Goal: Ask a question: Seek information or help from site administrators or community

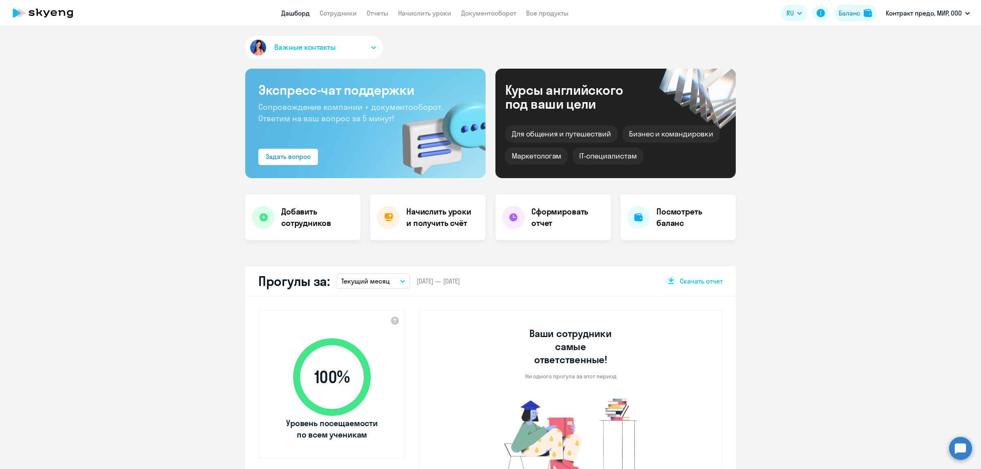
select select "30"
click at [878, 57] on li "Контракт предо, МИР, ООО" at bounding box center [893, 58] width 161 height 20
click at [337, 15] on link "Сотрудники" at bounding box center [338, 13] width 37 height 8
select select "30"
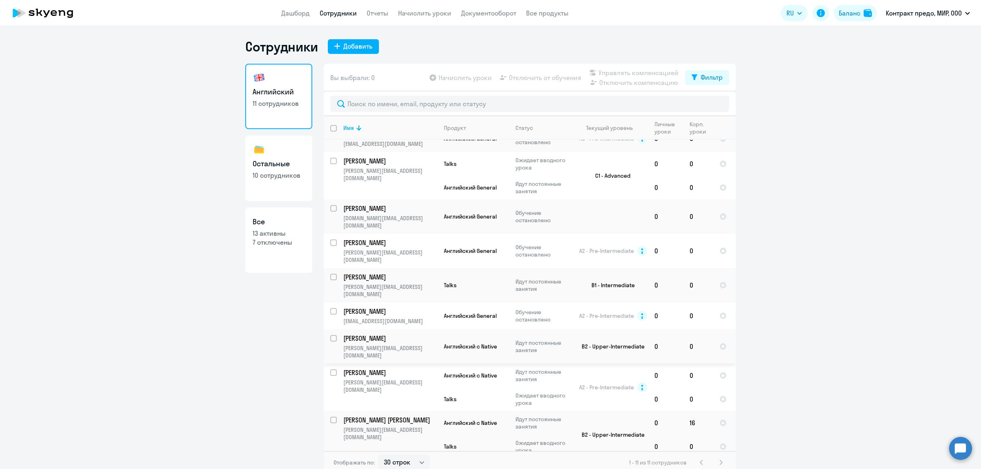
scroll to position [4, 0]
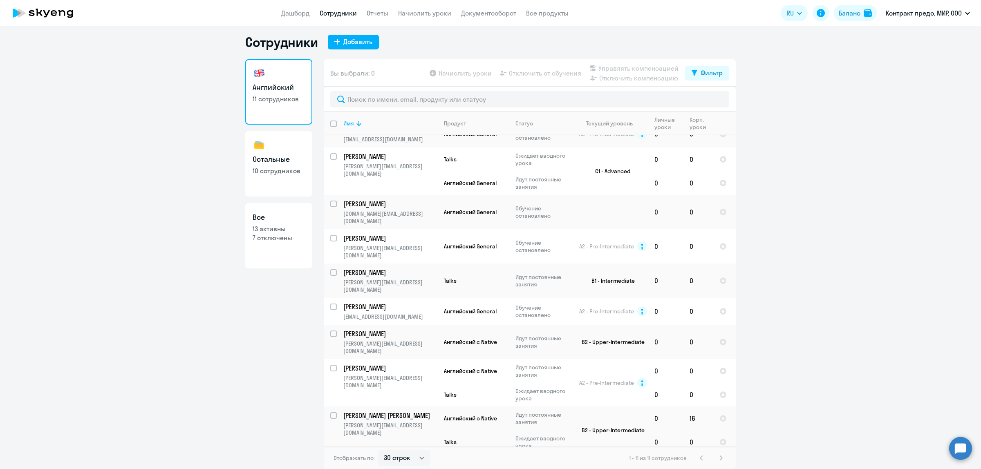
click at [716, 456] on div "1 - 11 из 11 сотрудников" at bounding box center [677, 458] width 97 height 10
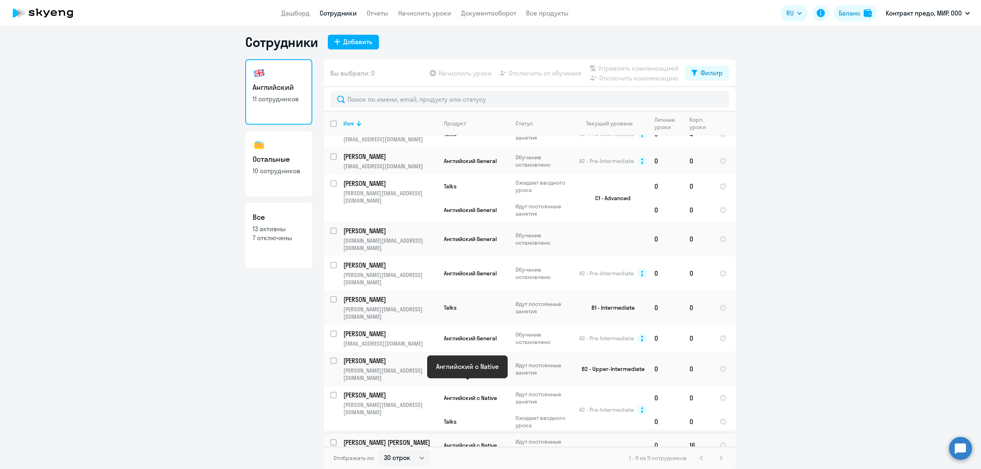
scroll to position [0, 0]
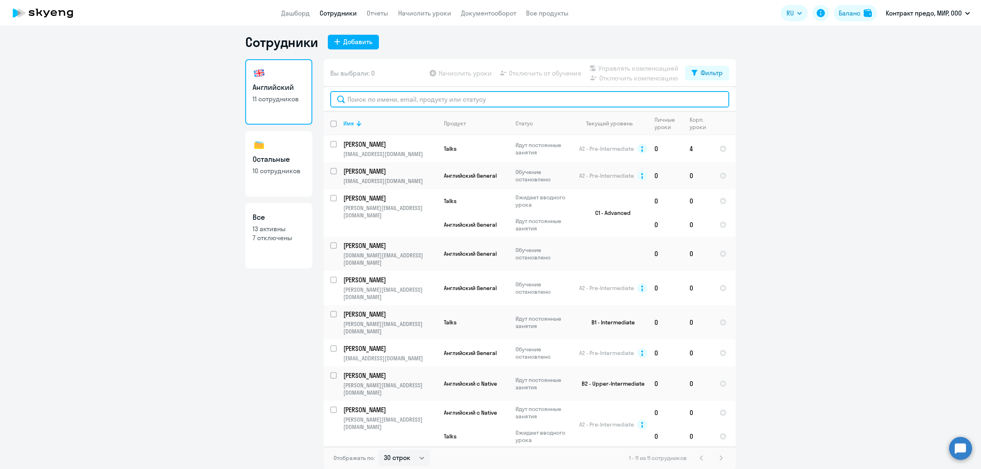
click at [439, 101] on input "text" at bounding box center [529, 99] width 399 height 16
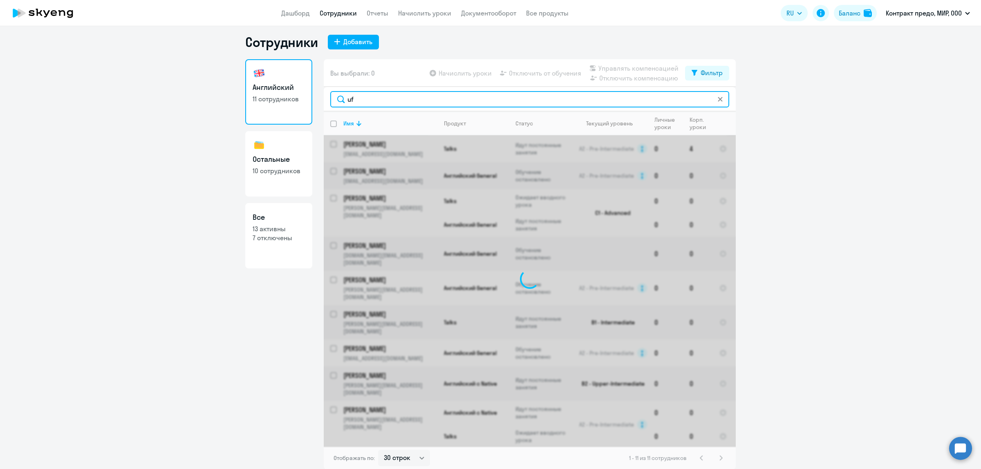
type input "u"
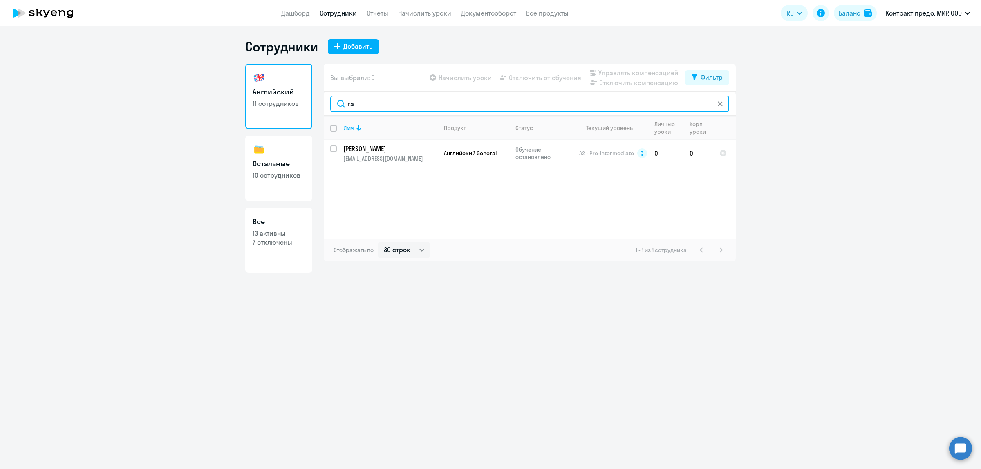
type input "г"
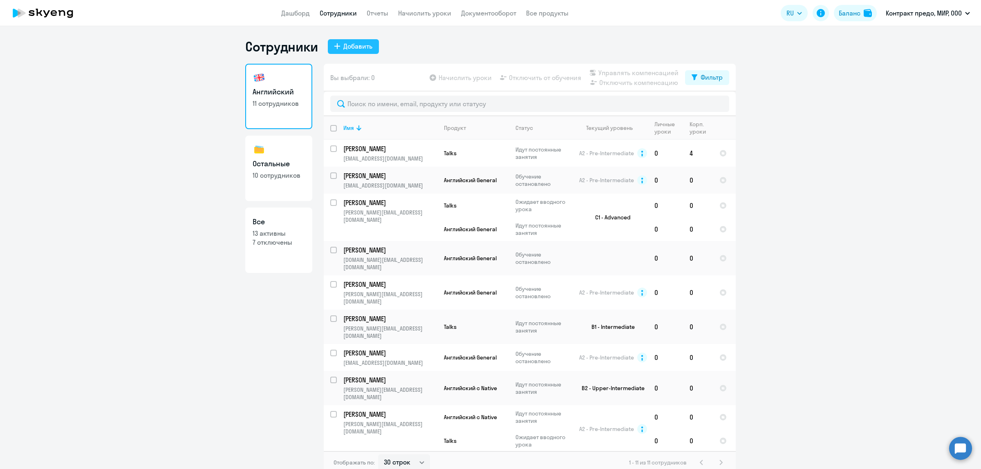
click at [365, 48] on div "Добавить" at bounding box center [357, 46] width 29 height 10
select select "english_adult_not_native_speaker"
select select "3"
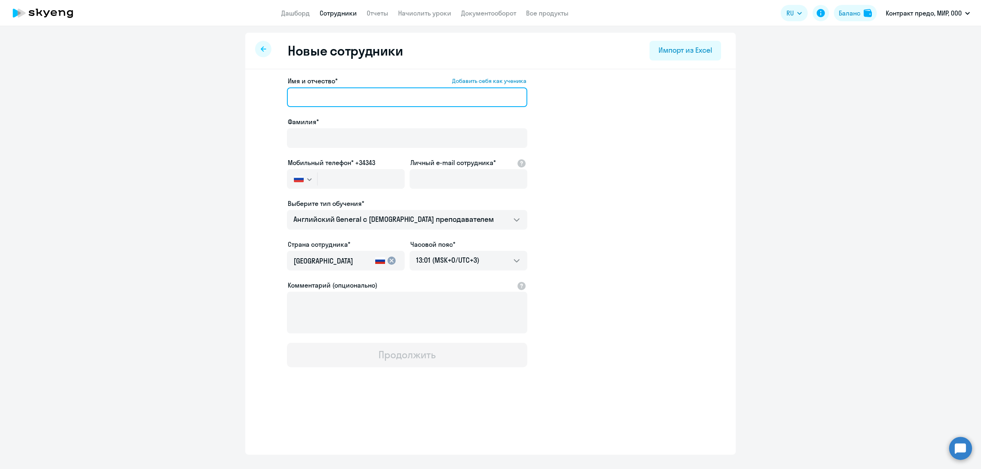
click at [358, 97] on input "Имя и отчество* Добавить себя как ученика" at bounding box center [407, 97] width 240 height 20
type input "Сергей"
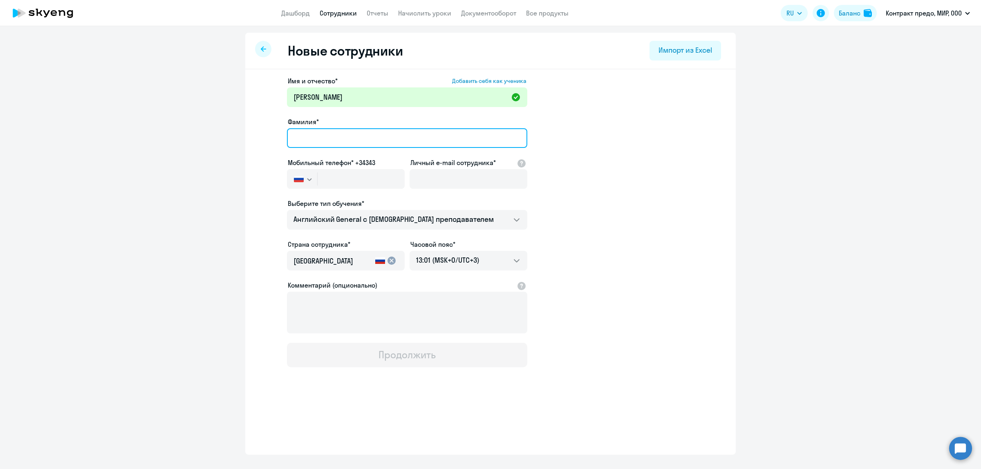
click at [354, 131] on input "Фамилия*" at bounding box center [407, 138] width 240 height 20
type input "Галаев"
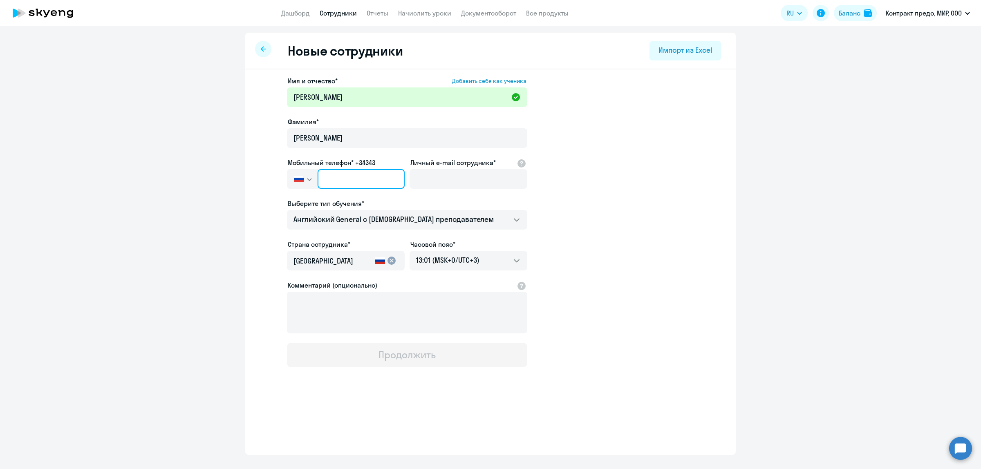
click at [347, 181] on input "text" at bounding box center [361, 179] width 87 height 20
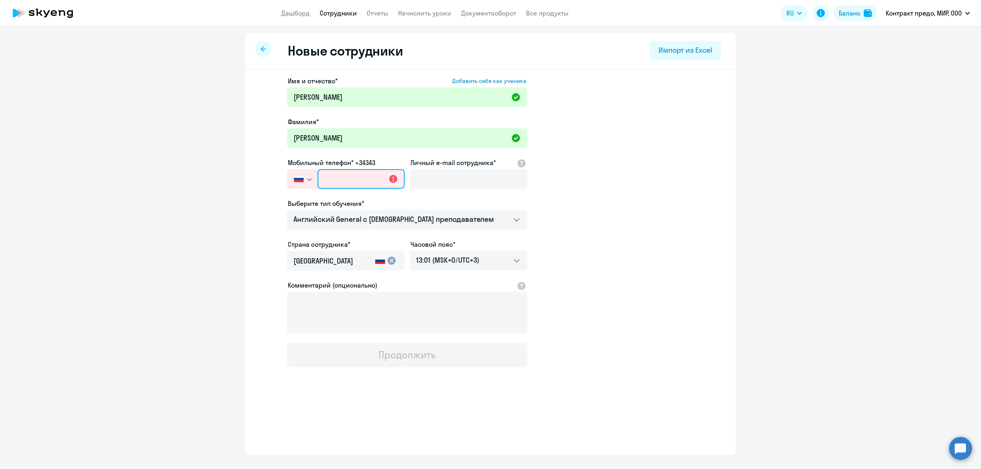
paste input "+7 921 982-51-11"
type input "+7 921 982-51-11"
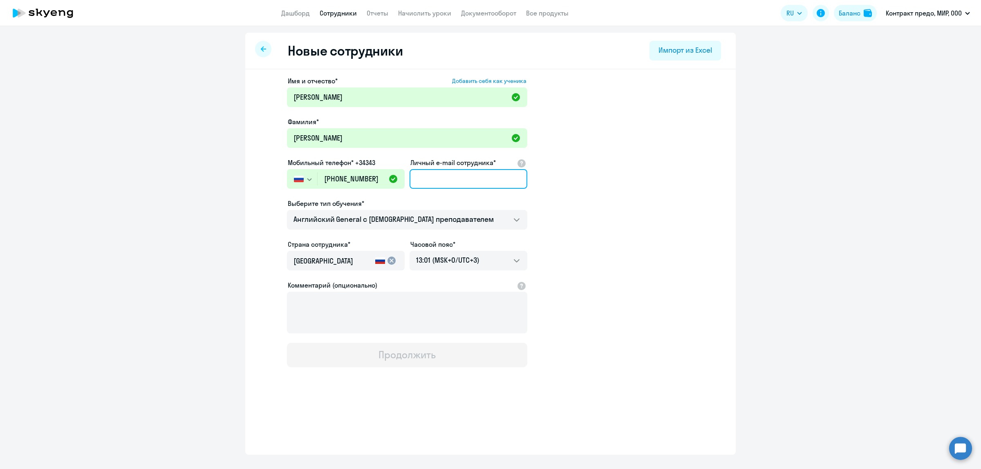
click at [471, 181] on input "Личный e-mail сотрудника*" at bounding box center [469, 179] width 118 height 20
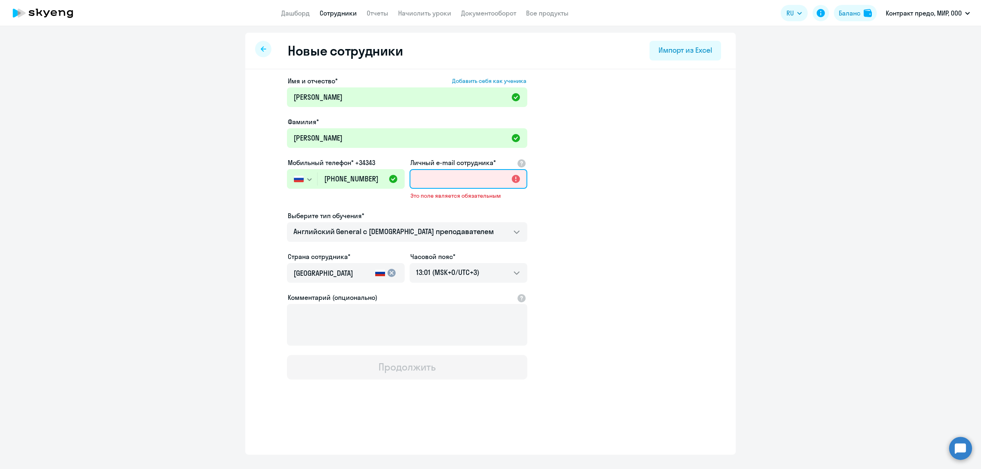
paste input "[EMAIL_ADDRESS][DOMAIN_NAME]"
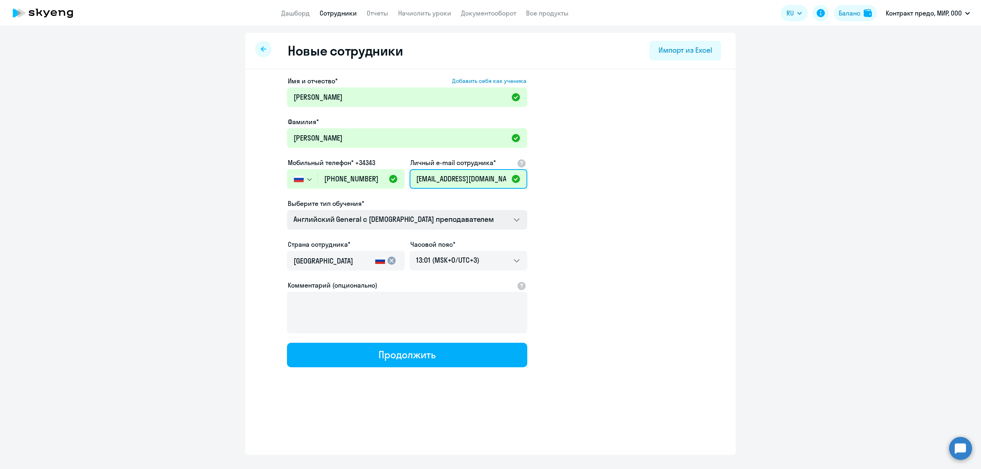
type input "[EMAIL_ADDRESS][DOMAIN_NAME]"
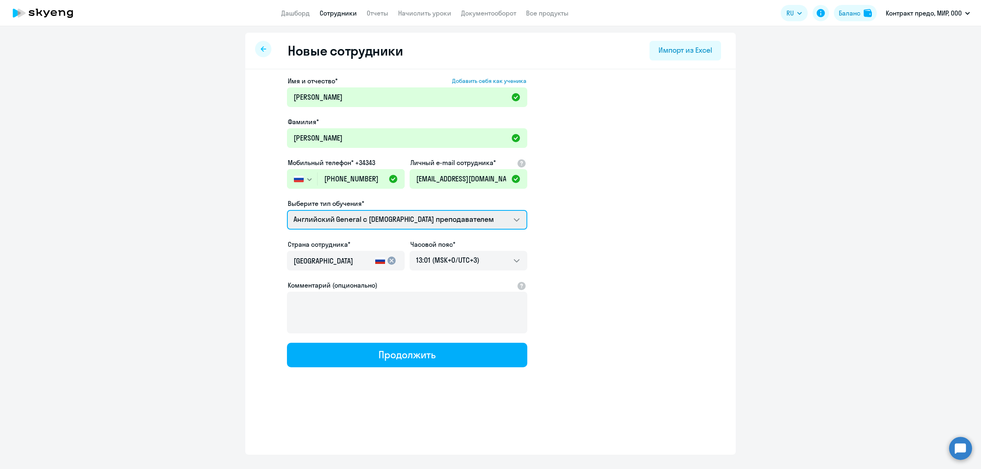
click at [518, 219] on select "Talks 15 минутные разговоры на английском Screening Test Премиум английский с р…" at bounding box center [407, 220] width 240 height 20
select select "english_adult_not_native_speaker_talks_15min"
click at [287, 210] on select "Talks 15 минутные разговоры на английском Screening Test Премиум английский с р…" at bounding box center [407, 220] width 240 height 20
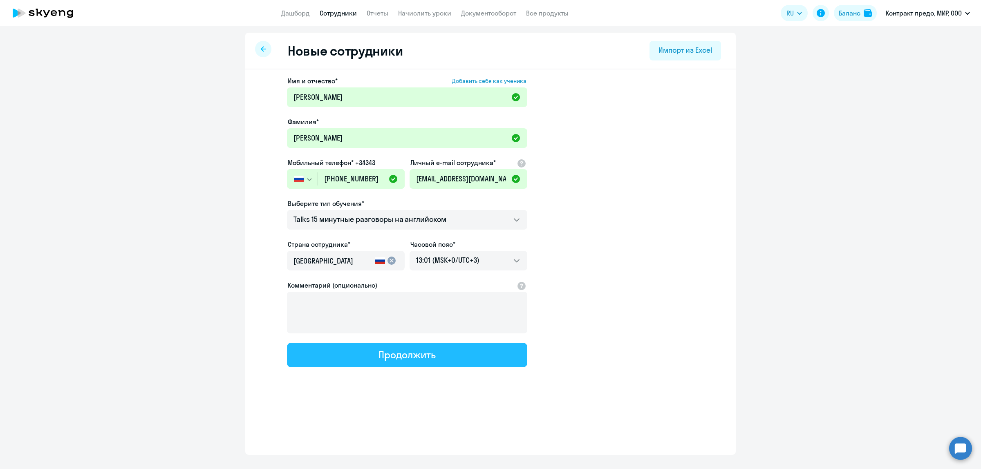
click at [396, 351] on div "Продолжить" at bounding box center [407, 354] width 57 height 13
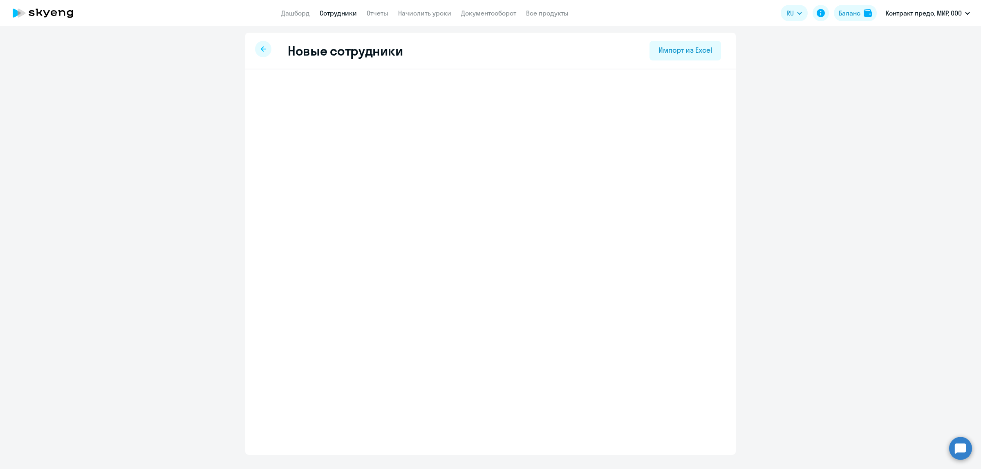
select select "english_adult_not_native_speaker_talks_15min"
select select "3"
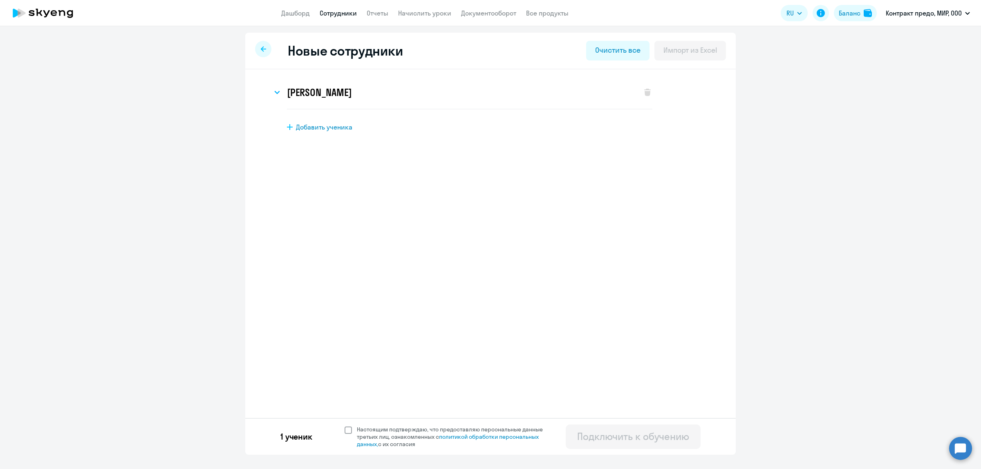
click at [347, 427] on span at bounding box center [348, 430] width 7 height 7
click at [345, 426] on input "Настоящим подтверждаю, что предоставляю персональные данные третьих лиц, ознако…" at bounding box center [344, 426] width 0 height 0
checkbox input "true"
click at [601, 437] on div "Подключить к обучению" at bounding box center [633, 436] width 112 height 13
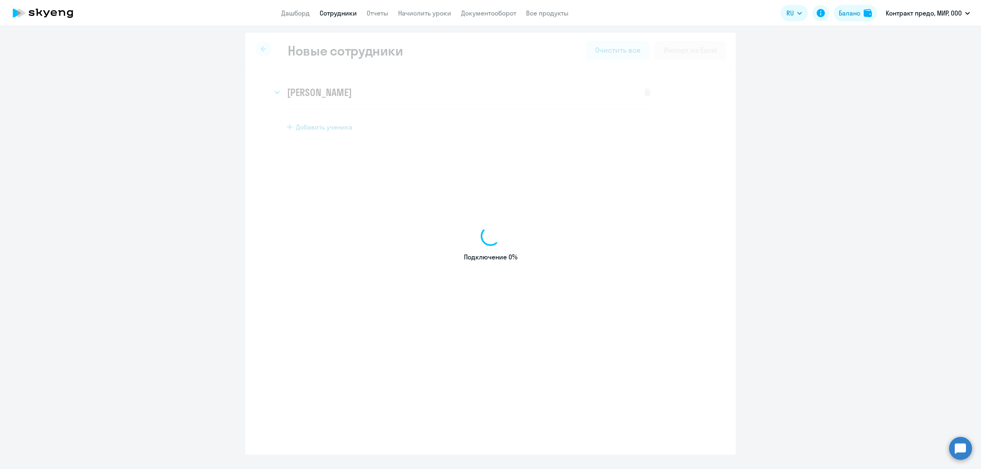
select select "english_adult_not_native_speaker"
select select "3"
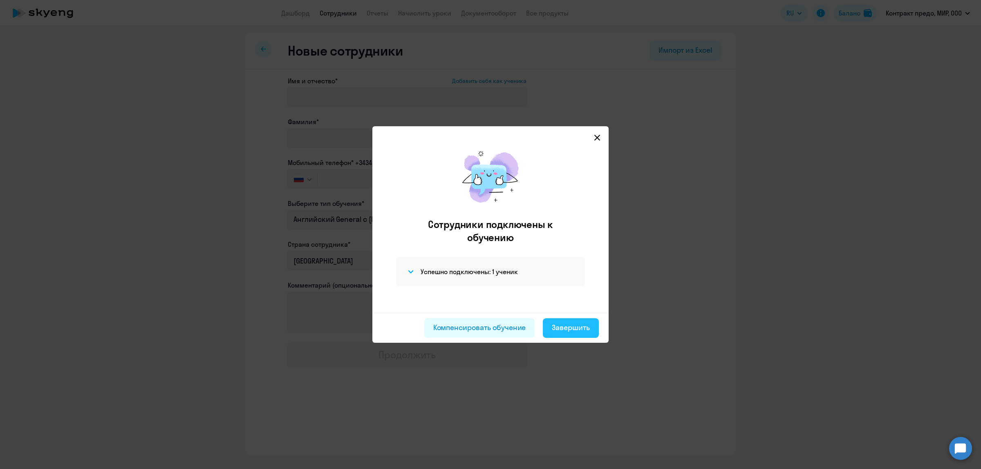
click at [567, 324] on div "Завершить" at bounding box center [571, 328] width 38 height 11
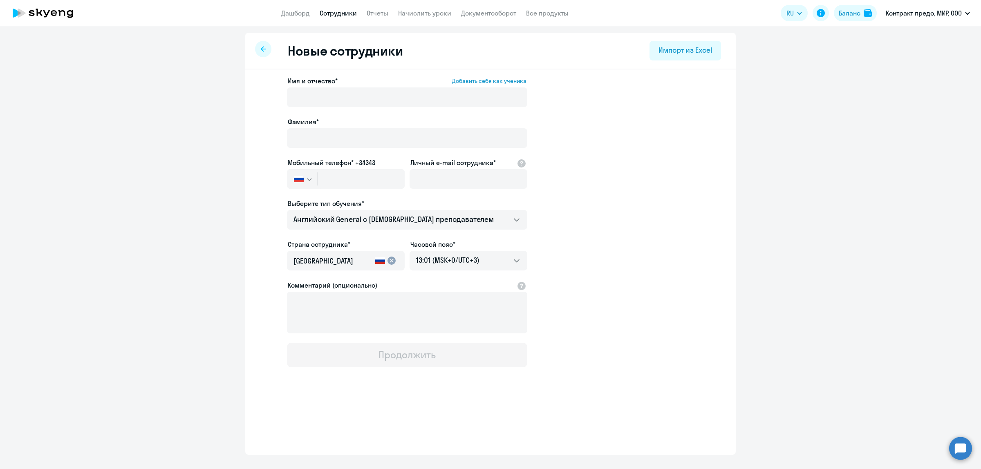
select select "30"
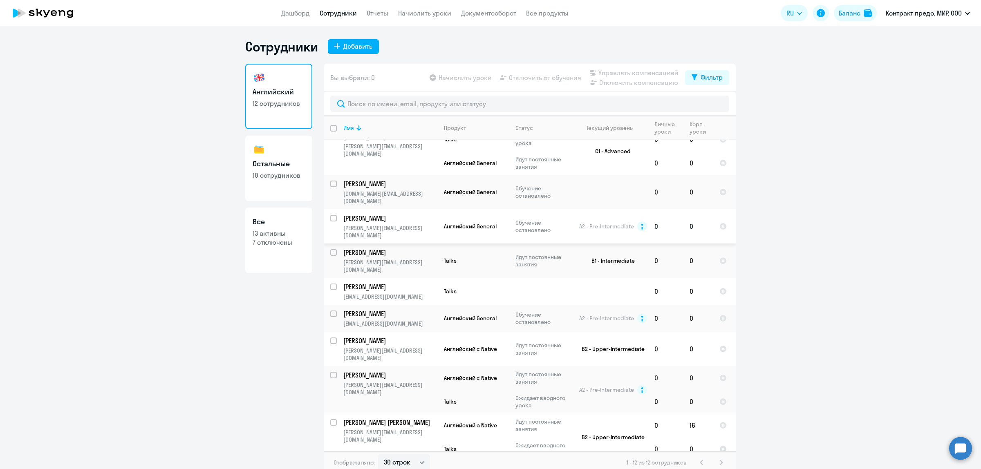
scroll to position [68, 0]
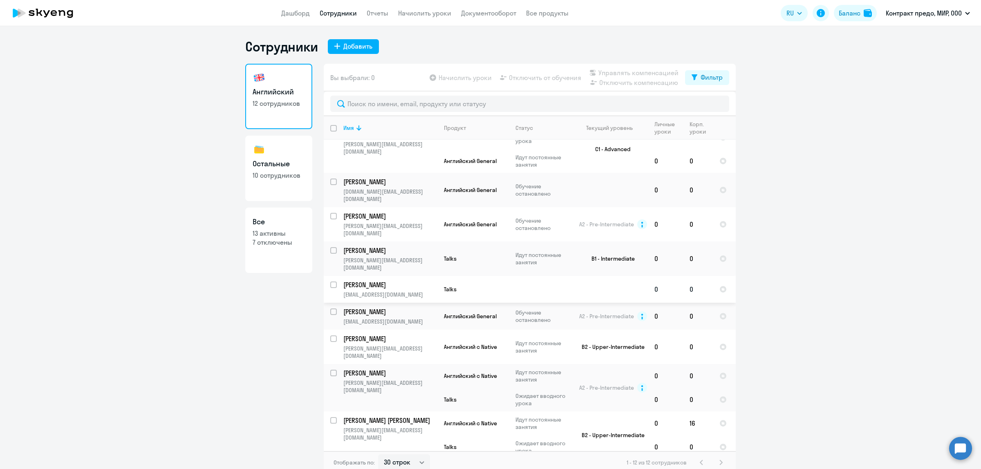
click at [330, 282] on input "select row 20589723" at bounding box center [338, 290] width 16 height 16
checkbox input "true"
click at [470, 80] on span "Начислить уроки" at bounding box center [465, 78] width 53 height 10
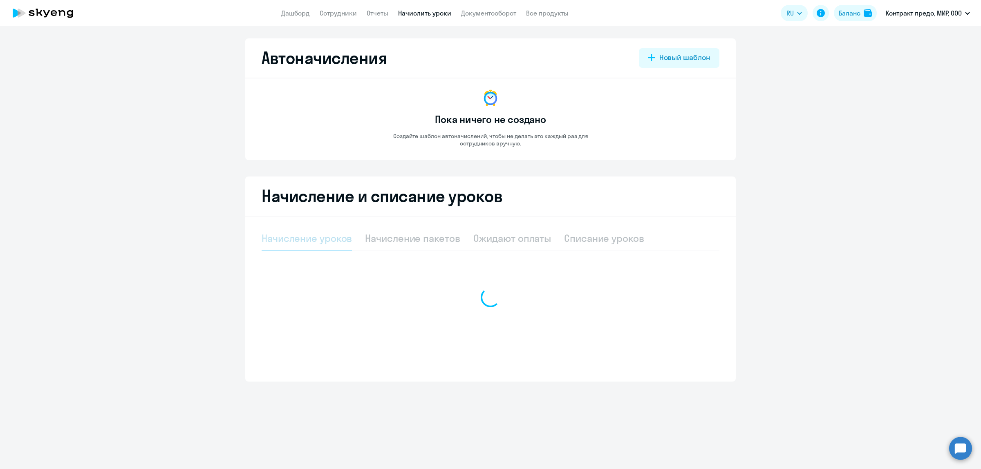
select select "10"
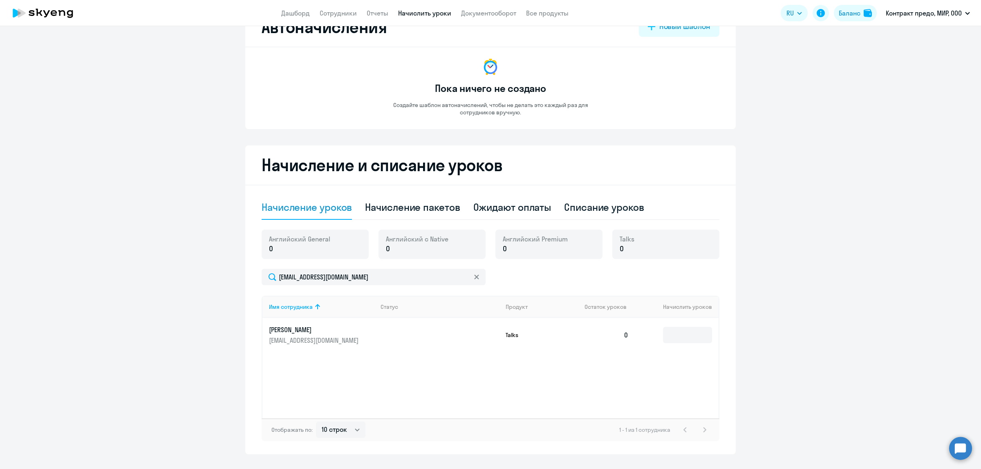
scroll to position [48, 0]
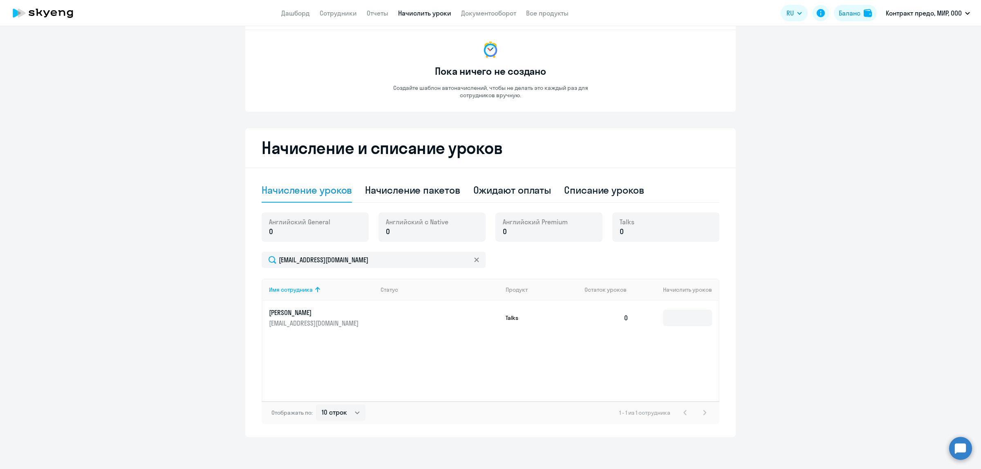
click at [636, 234] on div "Talks 0" at bounding box center [665, 227] width 107 height 29
click at [677, 315] on input at bounding box center [687, 318] width 49 height 16
type input "1"
type input "2"
click at [417, 195] on div "Начисление пакетов" at bounding box center [412, 190] width 95 height 13
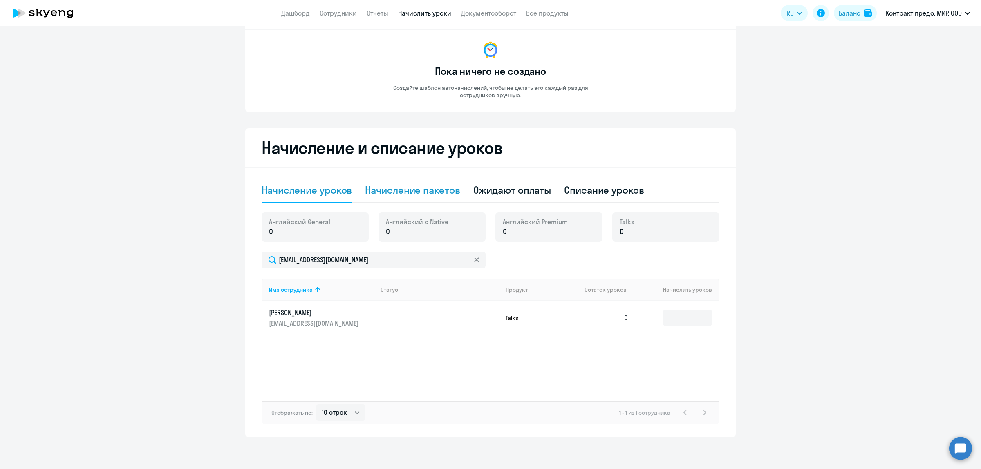
select select "10"
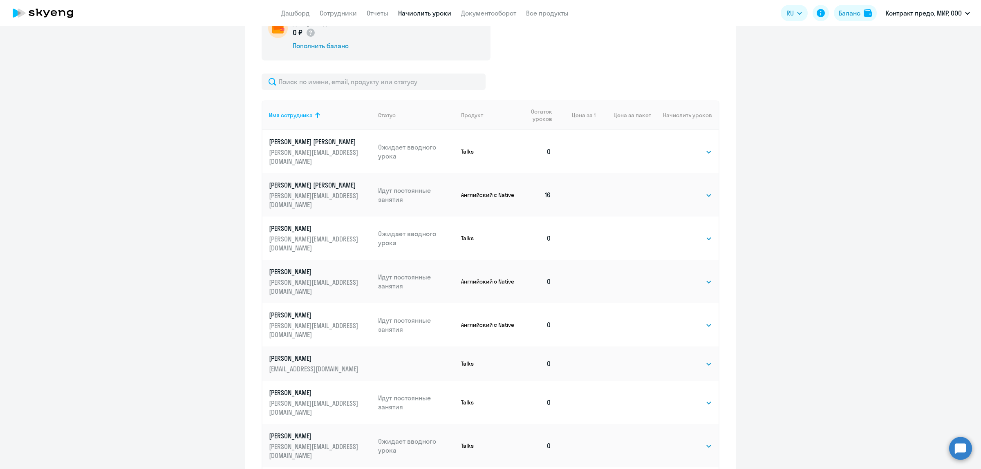
scroll to position [304, 0]
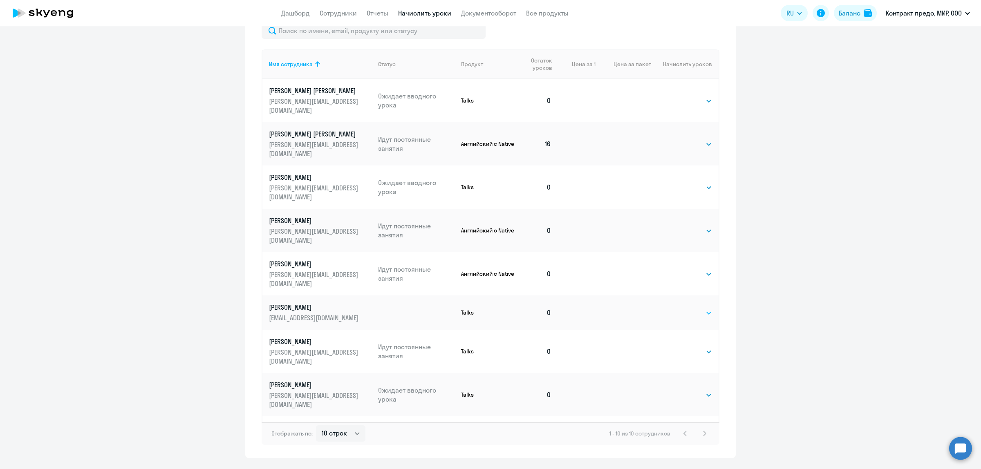
click at [706, 308] on select "Выбрать 1 6 12 20 40" at bounding box center [696, 313] width 34 height 10
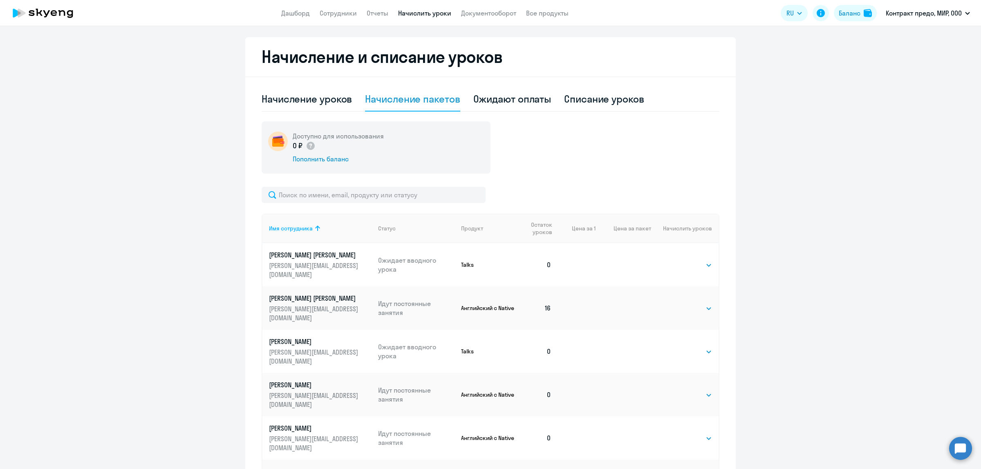
scroll to position [99, 0]
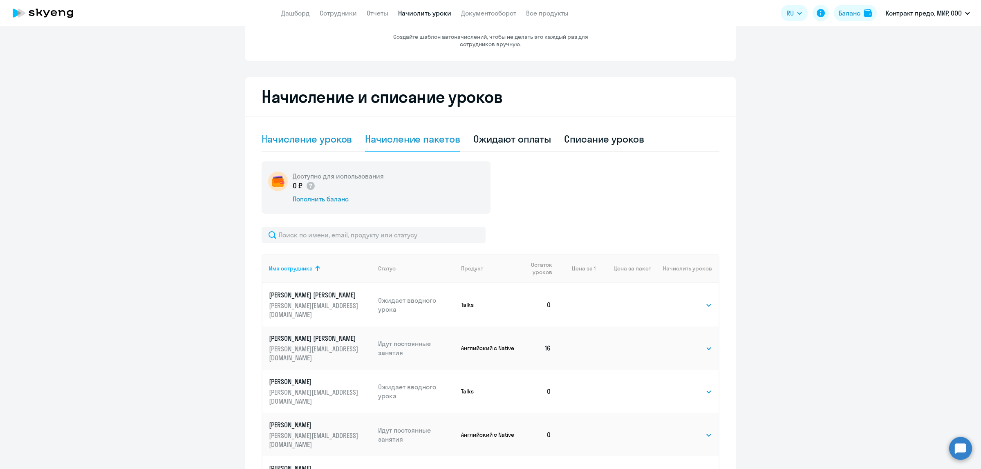
click at [310, 140] on div "Начисление уроков" at bounding box center [307, 138] width 90 height 13
select select "10"
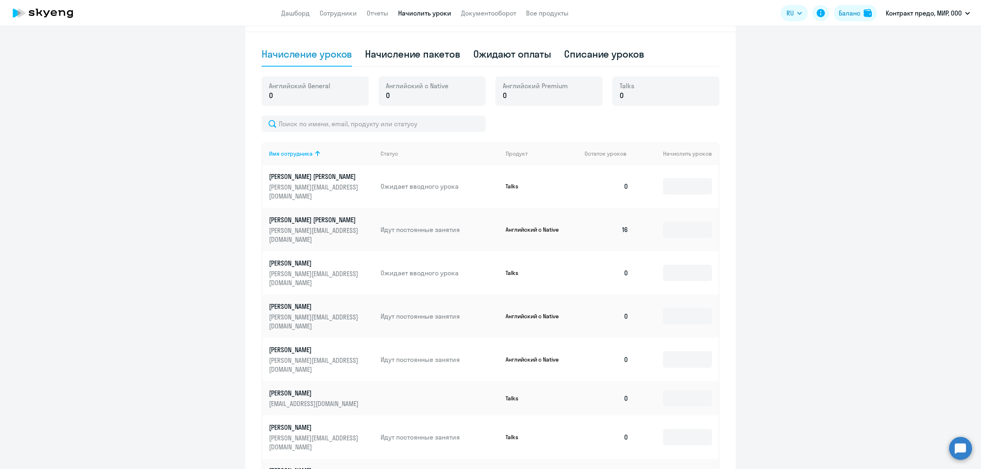
scroll to position [202, 0]
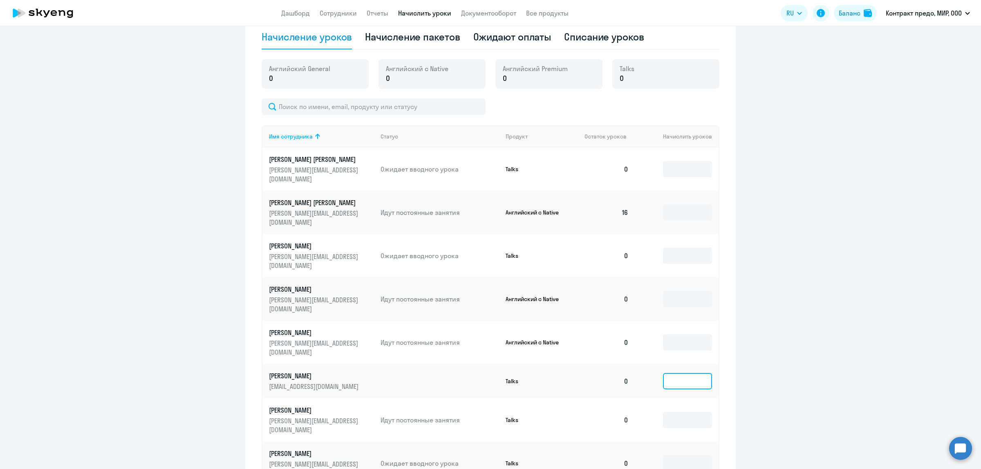
click at [675, 373] on input at bounding box center [687, 381] width 49 height 16
click at [625, 364] on td "0" at bounding box center [606, 381] width 57 height 34
click at [690, 373] on input at bounding box center [687, 381] width 49 height 16
type input "2"
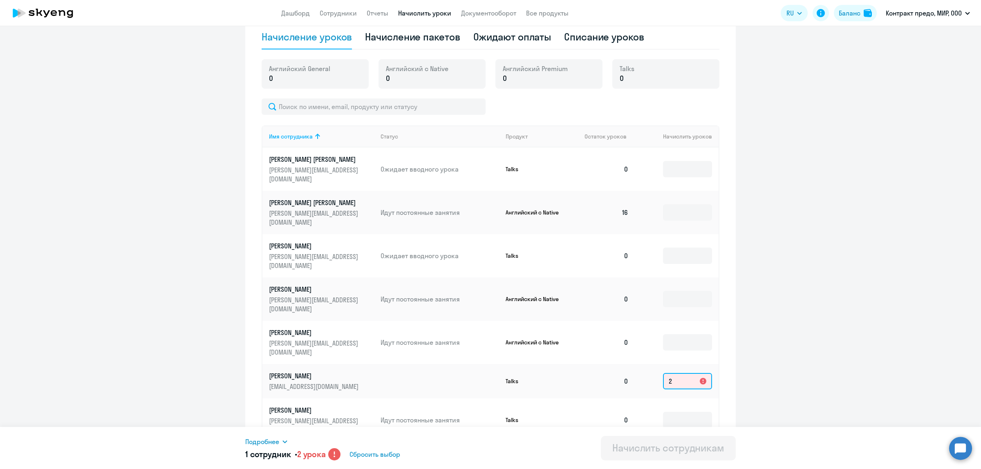
scroll to position [253, 0]
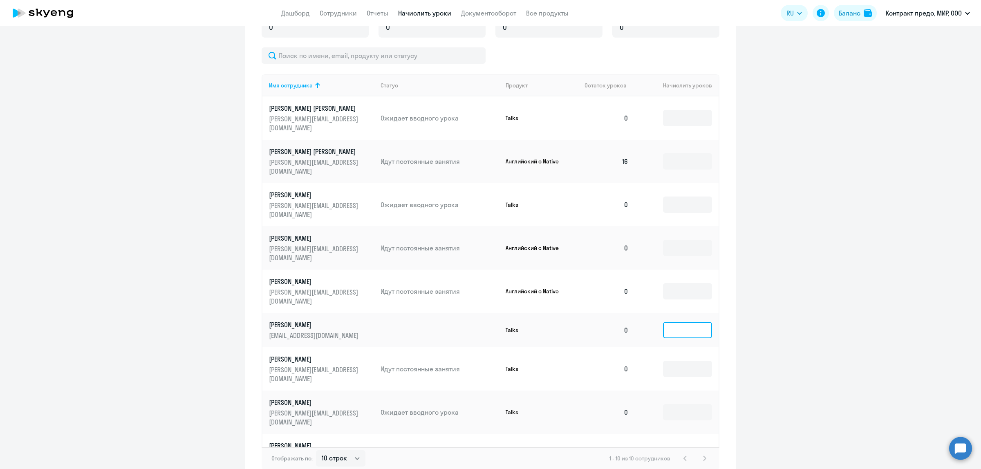
type input "3"
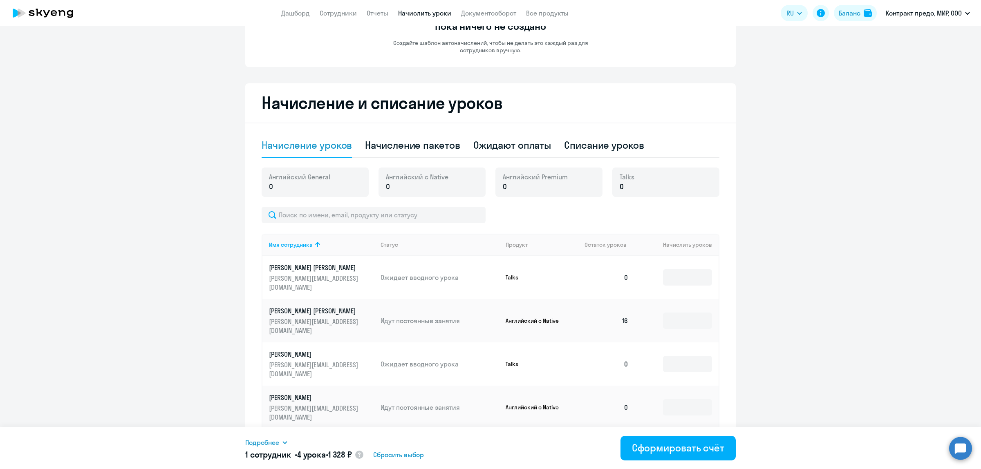
scroll to position [102, 0]
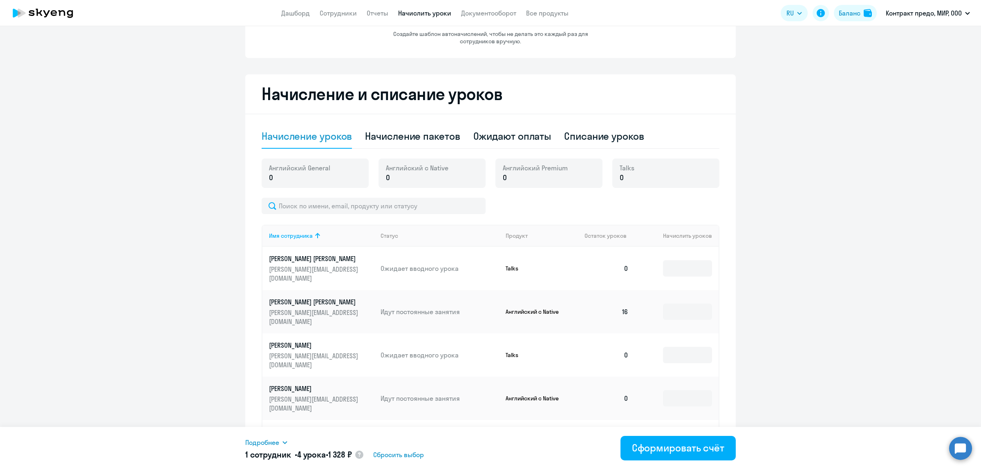
type input "4"
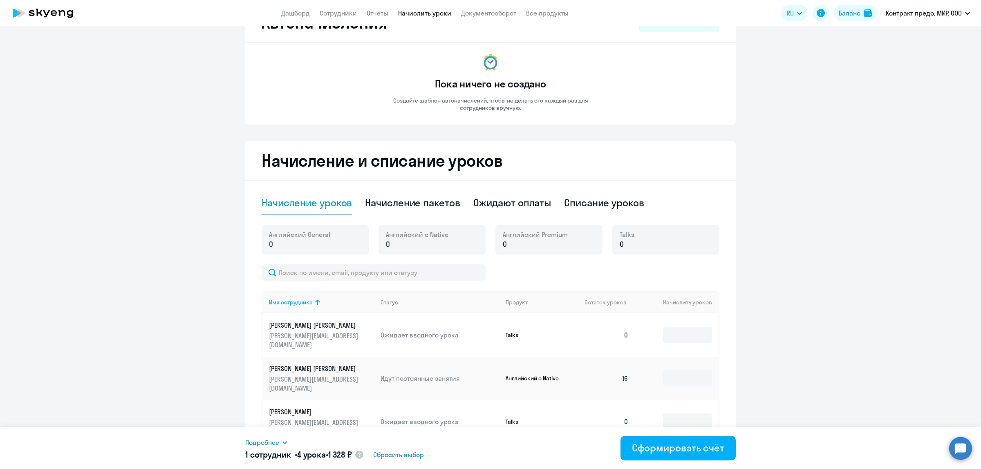
scroll to position [0, 0]
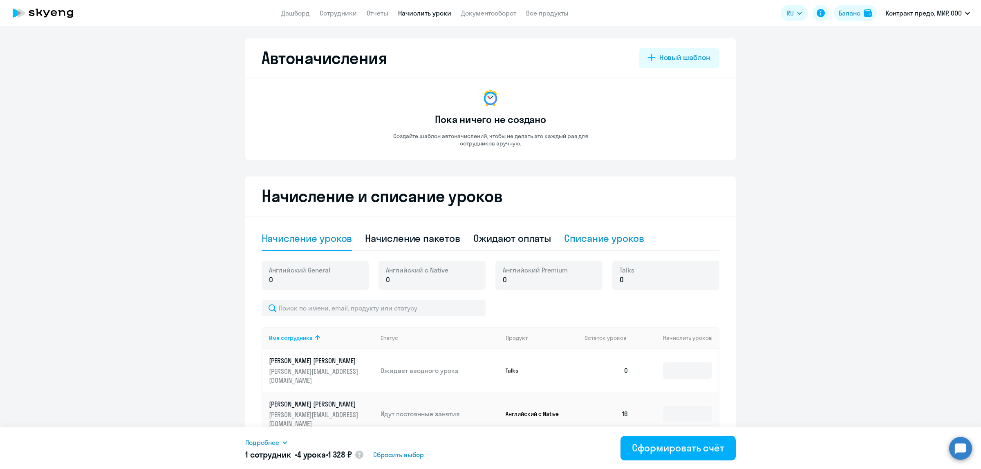
click at [590, 240] on div "Списание уроков" at bounding box center [604, 238] width 80 height 13
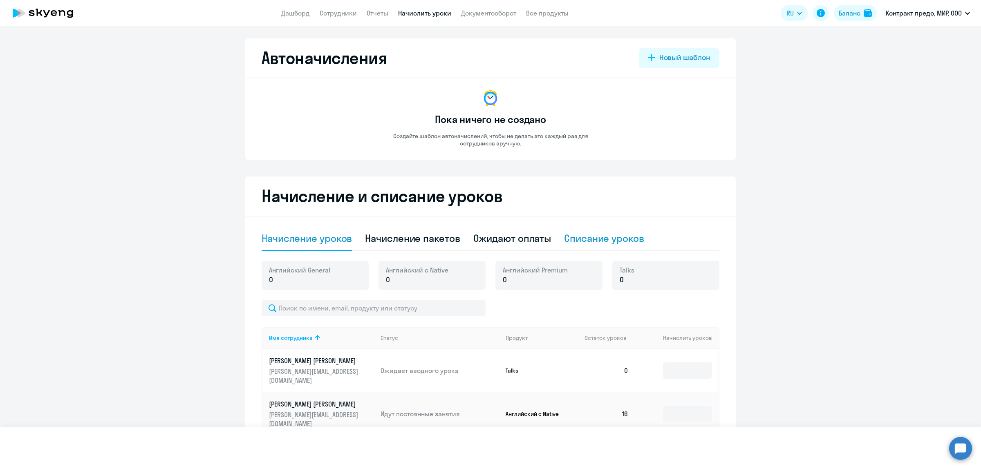
select select "10"
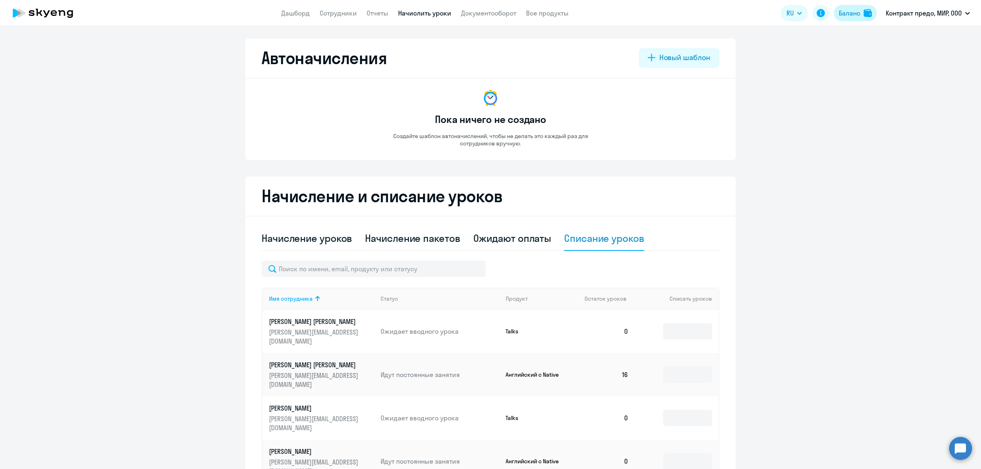
click at [849, 11] on div "Баланс" at bounding box center [850, 13] width 22 height 10
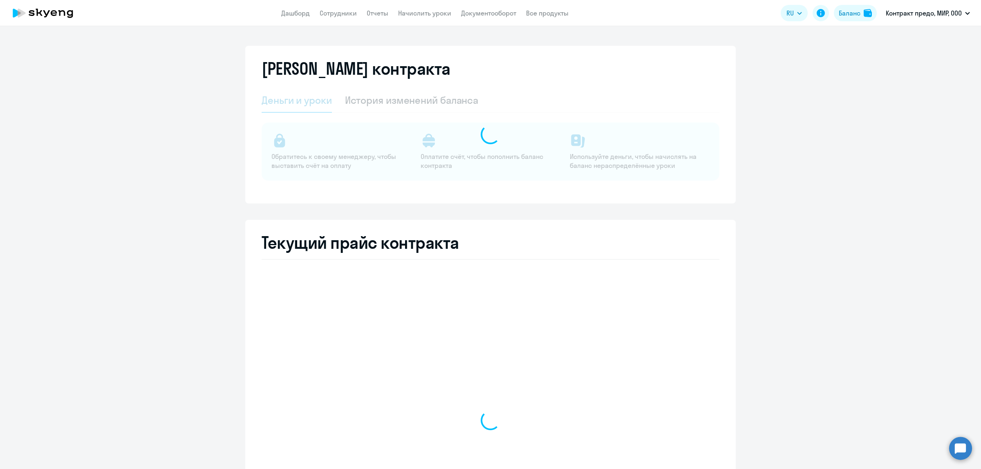
select select "english_adult_not_native_speaker"
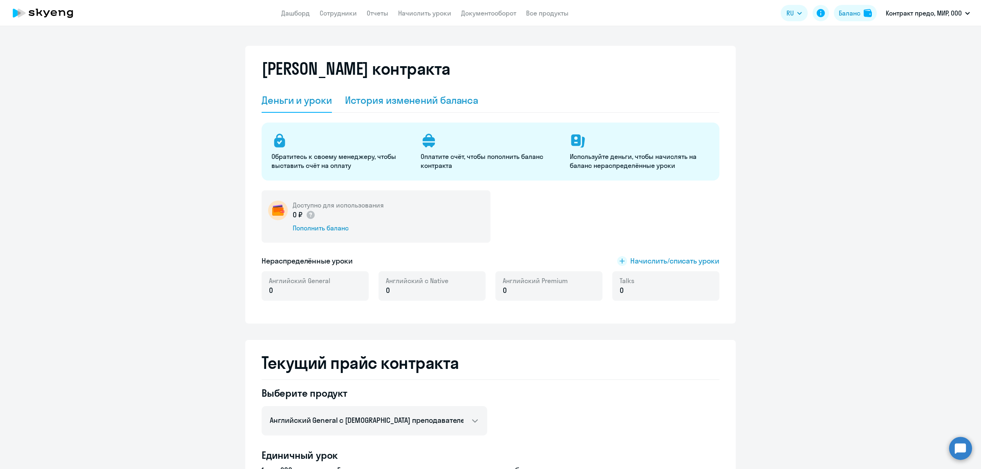
click at [409, 105] on div "История изменений баланса" at bounding box center [412, 100] width 134 height 13
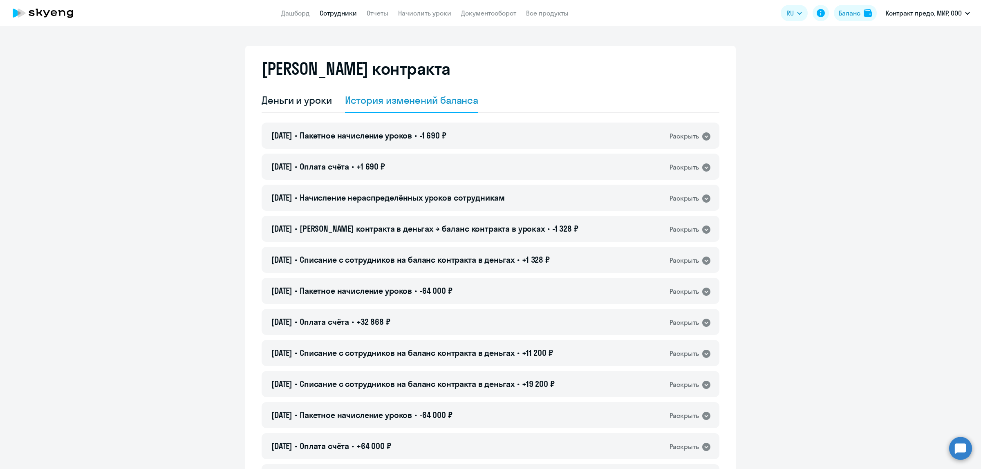
click at [330, 13] on link "Сотрудники" at bounding box center [338, 13] width 37 height 8
select select "30"
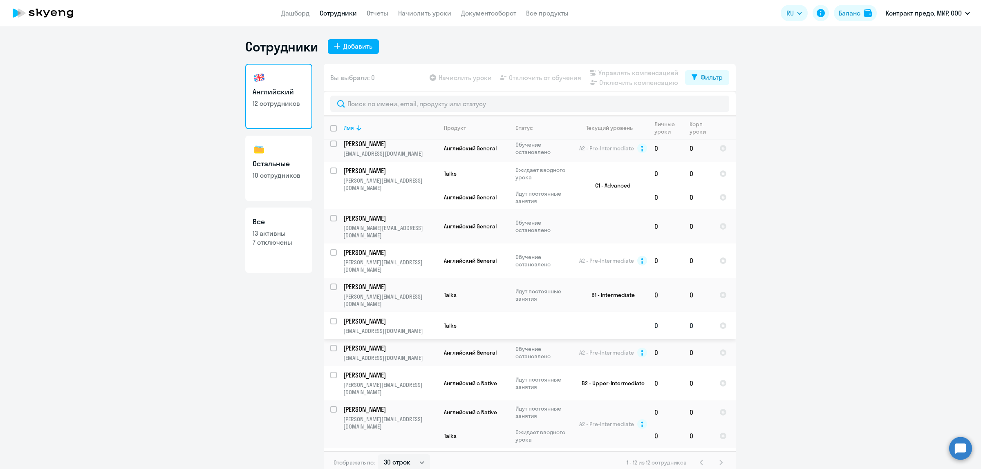
scroll to position [68, 0]
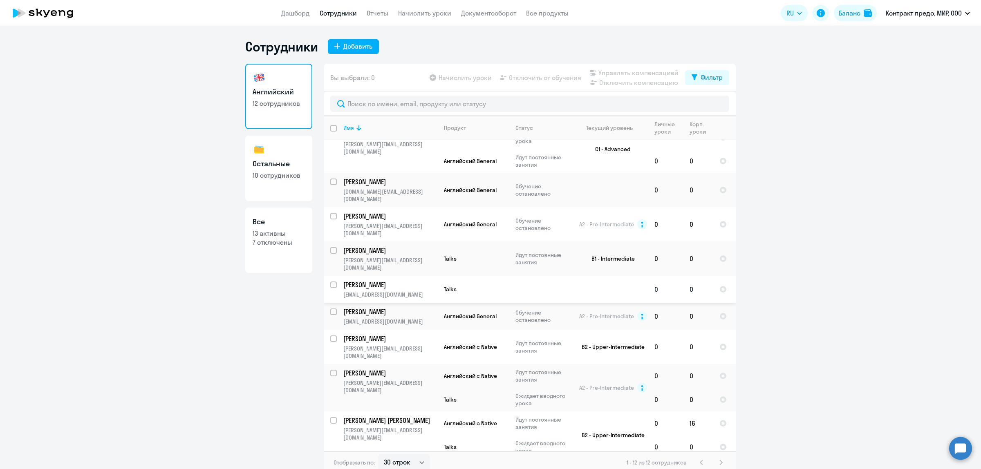
click at [330, 282] on input "select row 20589723" at bounding box center [338, 290] width 16 height 16
checkbox input "true"
click at [468, 75] on span "Начислить уроки" at bounding box center [465, 78] width 53 height 10
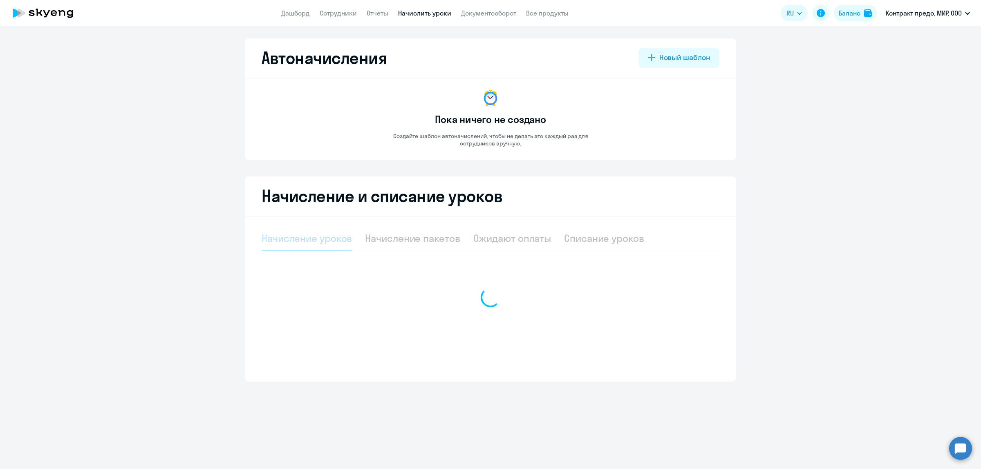
select select "10"
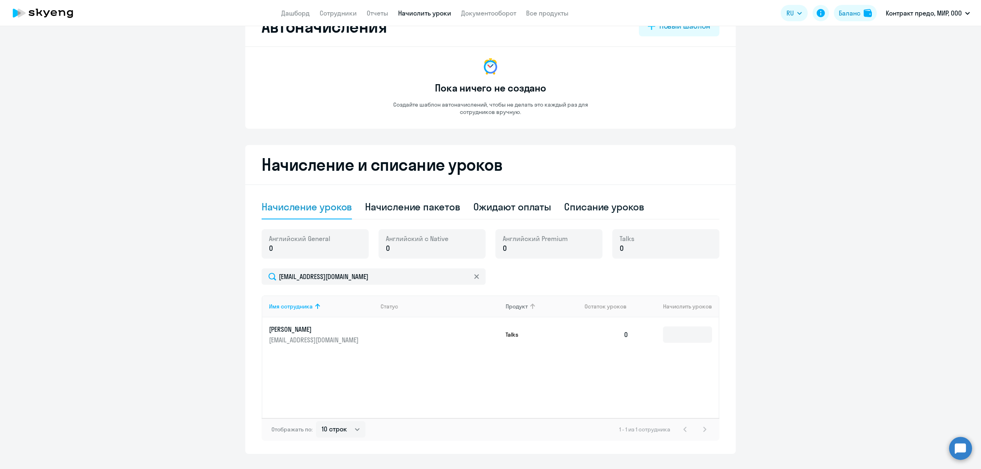
scroll to position [48, 0]
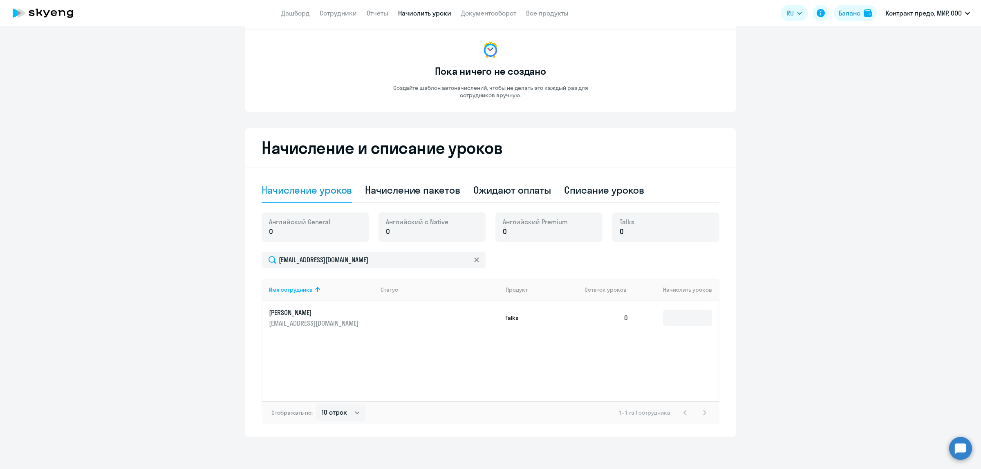
click at [643, 228] on div "Talks 0" at bounding box center [665, 227] width 107 height 29
click at [679, 318] on input at bounding box center [687, 318] width 49 height 16
type input "1"
type input "2"
type input "3"
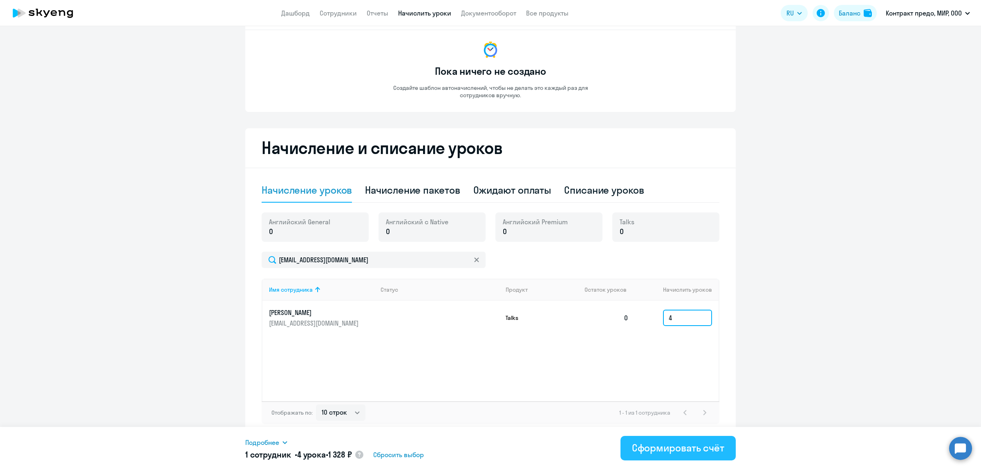
type input "4"
click at [685, 447] on div "Сформировать счёт" at bounding box center [678, 447] width 92 height 13
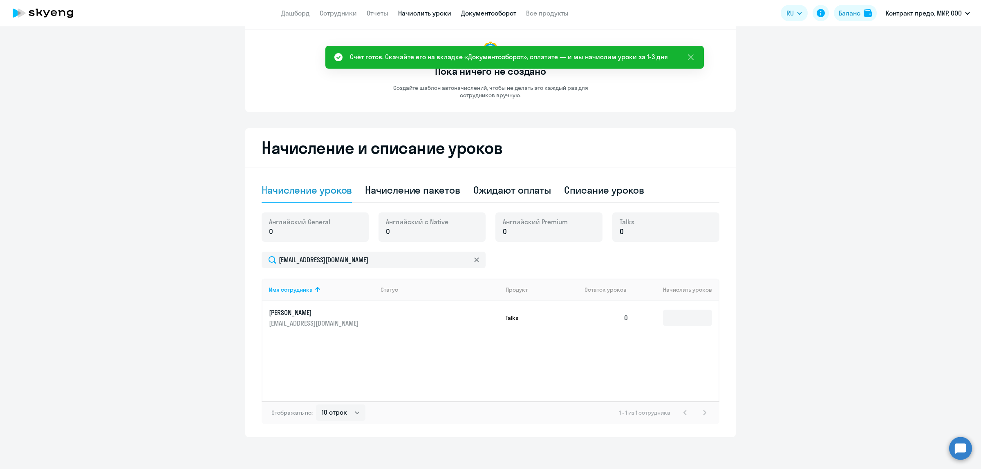
click at [500, 15] on link "Документооборот" at bounding box center [488, 13] width 55 height 8
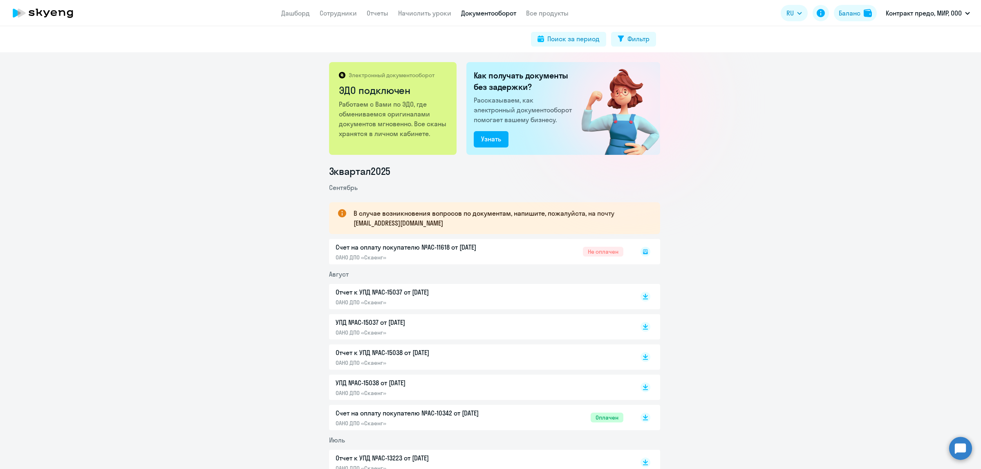
click at [421, 248] on div "Счет на оплату покупателю №AC-11618 от [DATE] ОАНО ДПО «Скаенг» Не оплачен" at bounding box center [494, 251] width 331 height 25
click at [641, 248] on rect at bounding box center [646, 252] width 10 height 10
click at [642, 253] on rect at bounding box center [646, 252] width 10 height 10
click at [450, 248] on div "Счет на оплату покупателю №AC-11618 от [DATE] ОАНО ДПО «Скаенг» Не оплачен" at bounding box center [494, 251] width 331 height 25
click at [371, 258] on div "Счет на оплату покупателю №AC-11618 от [DATE] ОАНО ДПО «Скаенг» Не оплачен" at bounding box center [494, 251] width 331 height 25
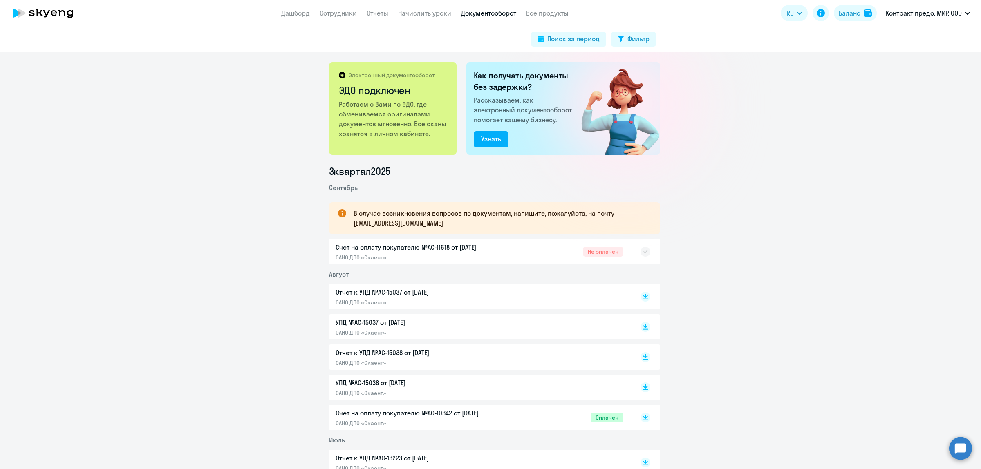
click at [374, 250] on div "Счет на оплату покупателю №AC-11618 от [DATE] ОАНО ДПО «Скаенг» Не оплачен" at bounding box center [494, 251] width 331 height 25
click at [595, 252] on div "Счет на оплату покупателю №AC-11618 от [DATE] ОАНО ДПО «Скаенг» Не оплачен" at bounding box center [494, 251] width 331 height 25
click at [592, 253] on span "Не оплачен" at bounding box center [603, 252] width 40 height 10
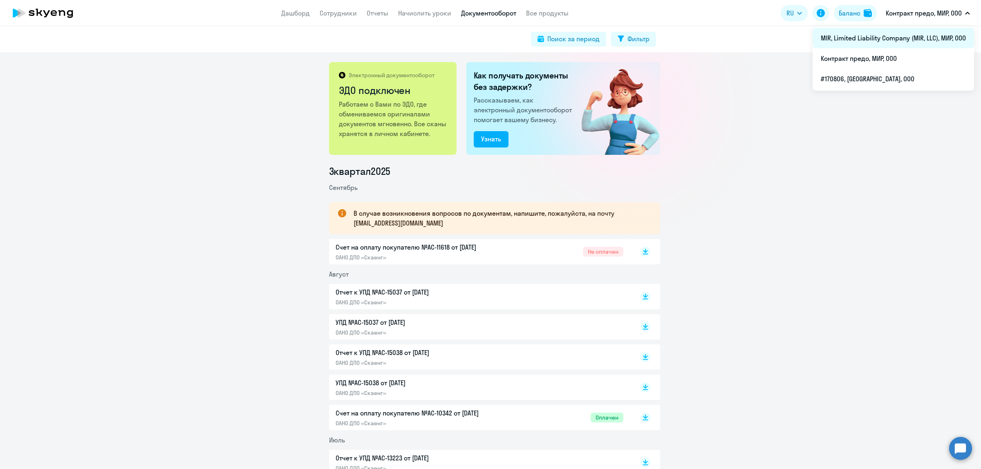
click at [867, 39] on li "MIR, Limited Liability Company (MIR, LLC), МИР, ООО" at bounding box center [893, 38] width 161 height 20
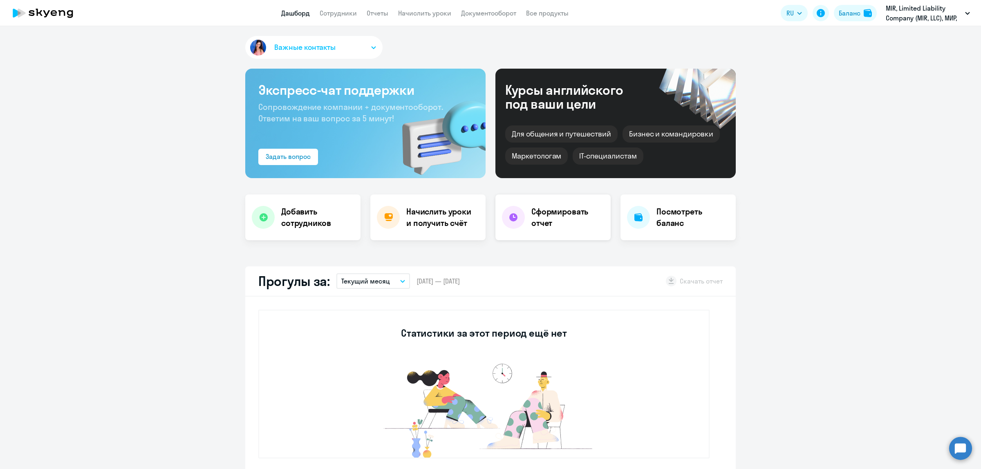
select select "30"
click at [843, 15] on div "Баланс" at bounding box center [850, 13] width 22 height 10
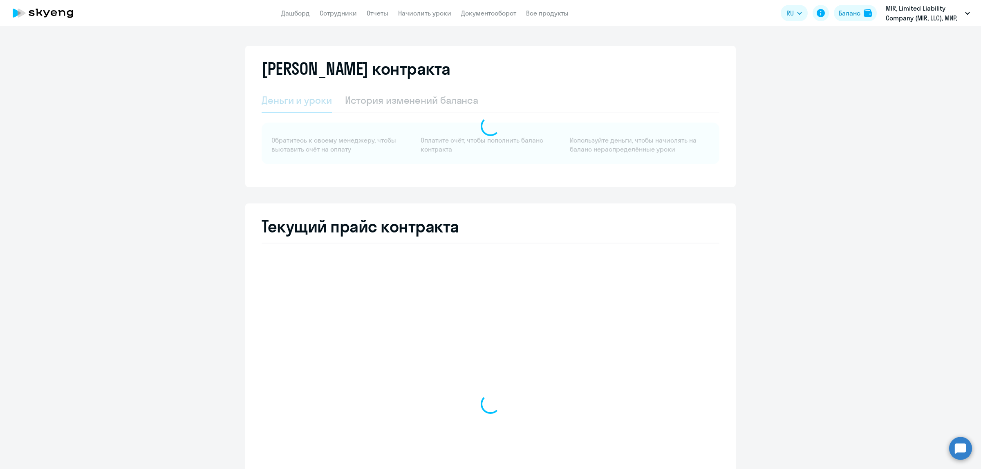
select select "english_adult_not_native_speaker"
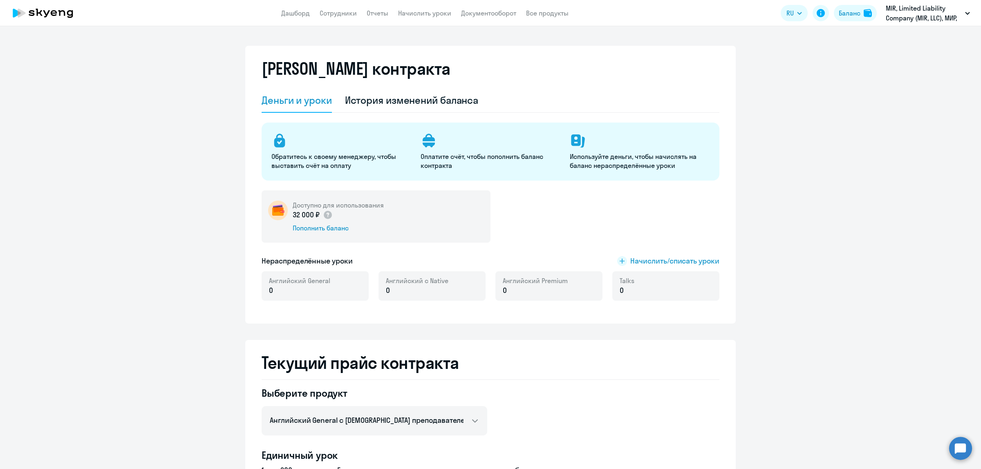
click at [957, 455] on circle at bounding box center [960, 448] width 23 height 23
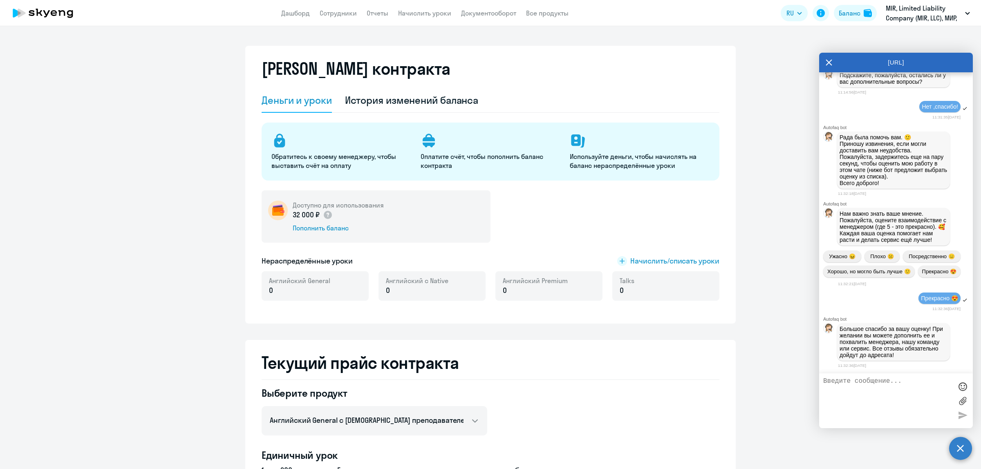
scroll to position [3297, 0]
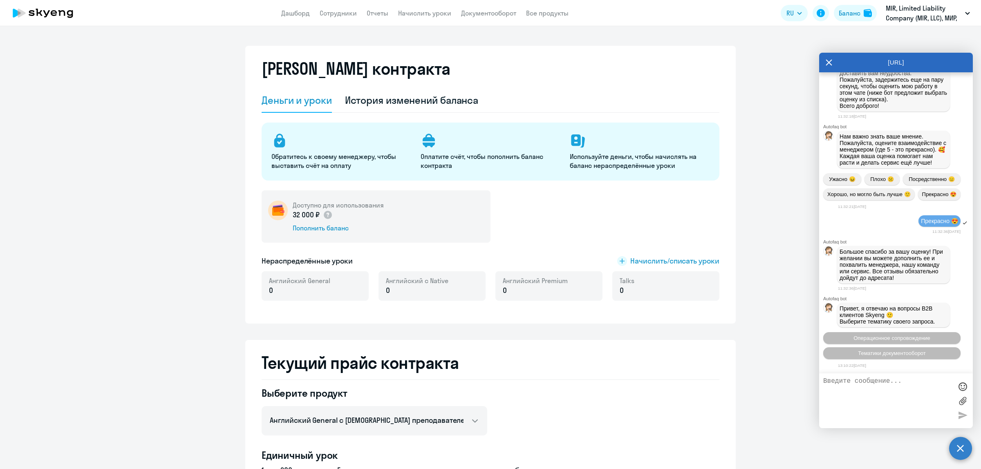
click at [875, 383] on textarea at bounding box center [887, 401] width 129 height 47
type textarea "Добрый день! Каким образом вывести деньги с баланса на юр. счет компании?"
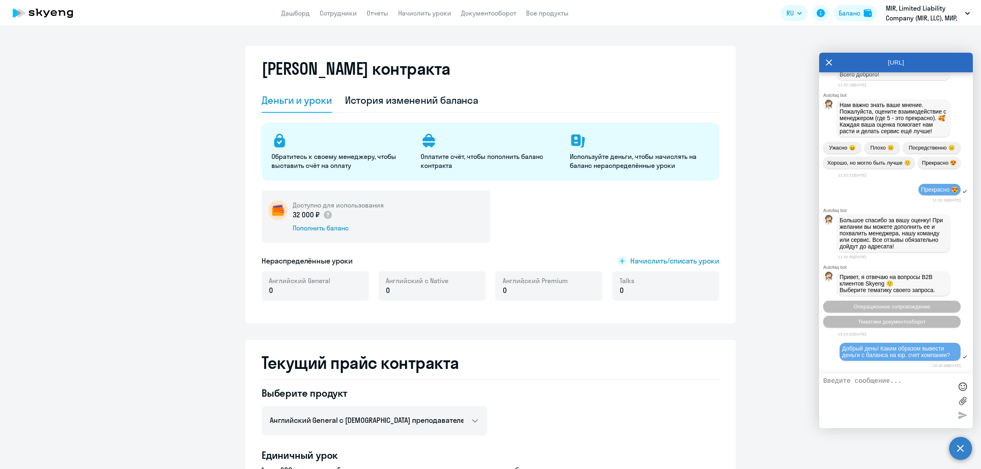
scroll to position [3391, 0]
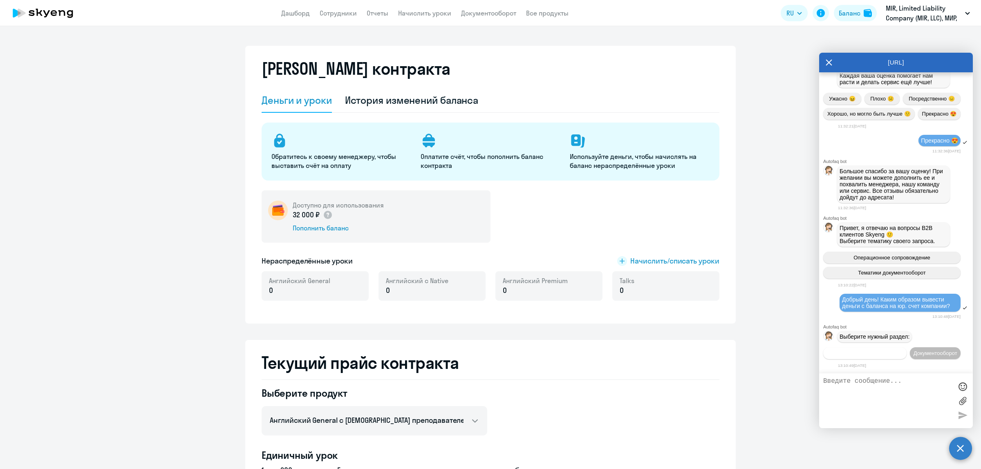
click at [891, 350] on span "Операционное сопровождение" at bounding box center [865, 353] width 77 height 6
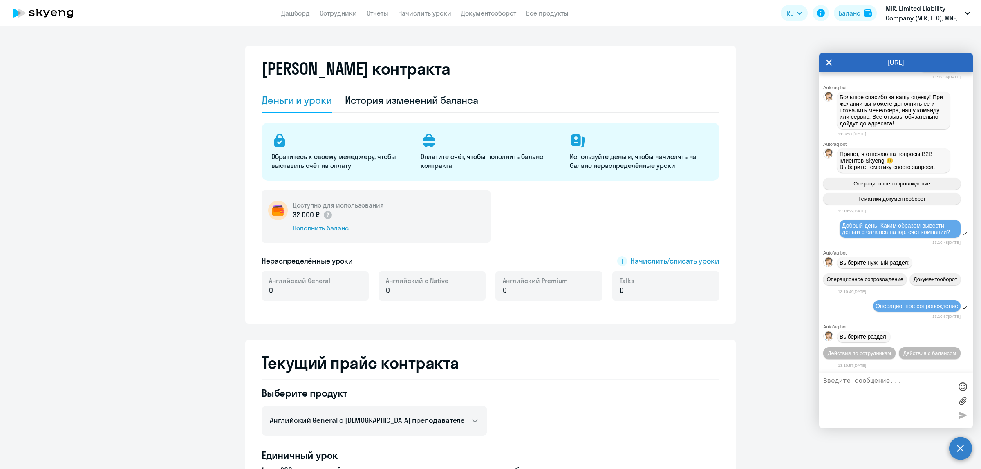
scroll to position [3480, 0]
click at [903, 355] on span "Действия с балансом" at bounding box center [929, 353] width 53 height 6
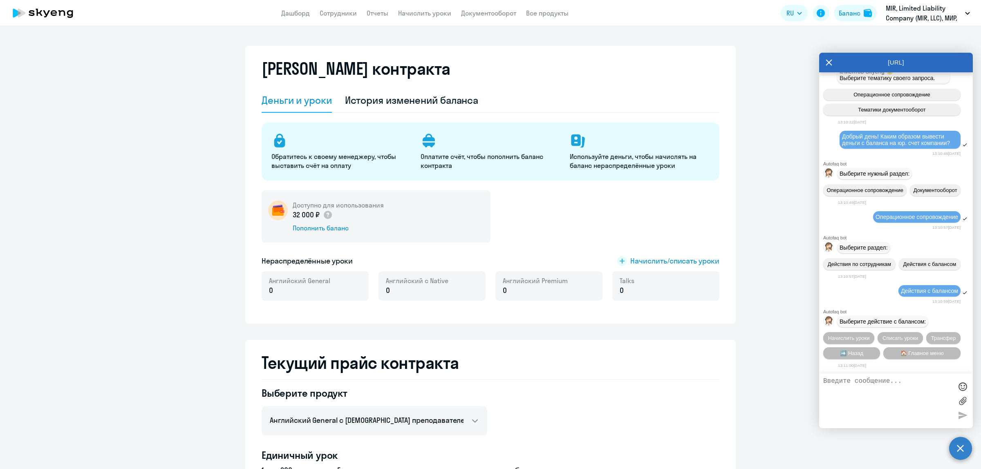
scroll to position [3570, 0]
click at [934, 338] on span "Трансфер" at bounding box center [943, 338] width 25 height 6
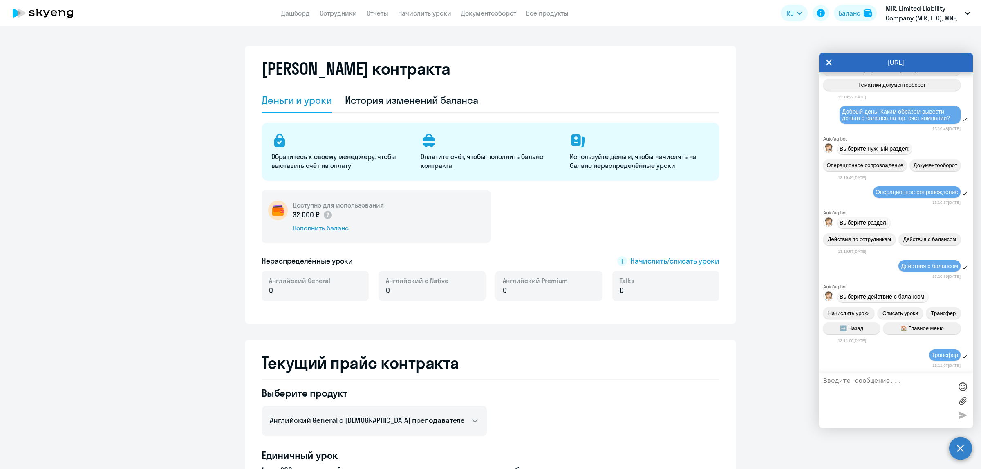
scroll to position [3859, 0]
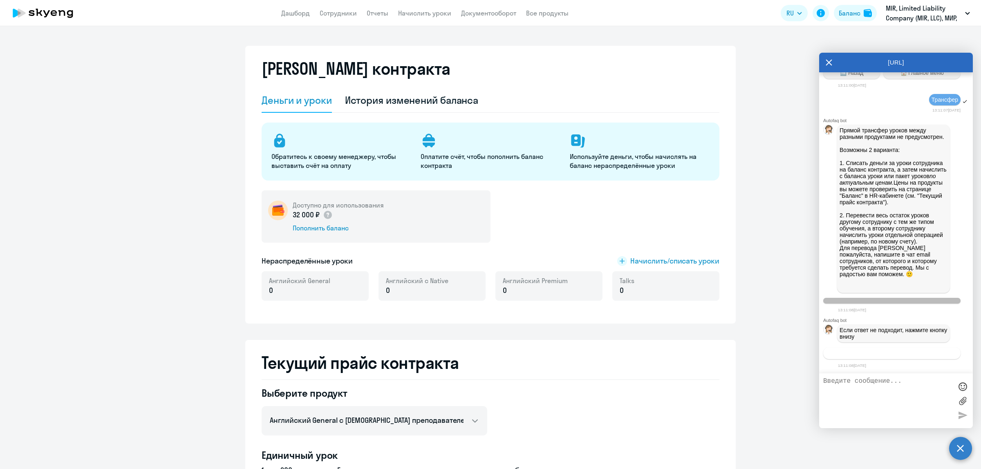
click at [919, 353] on span "Связаться с менеджером" at bounding box center [892, 353] width 63 height 6
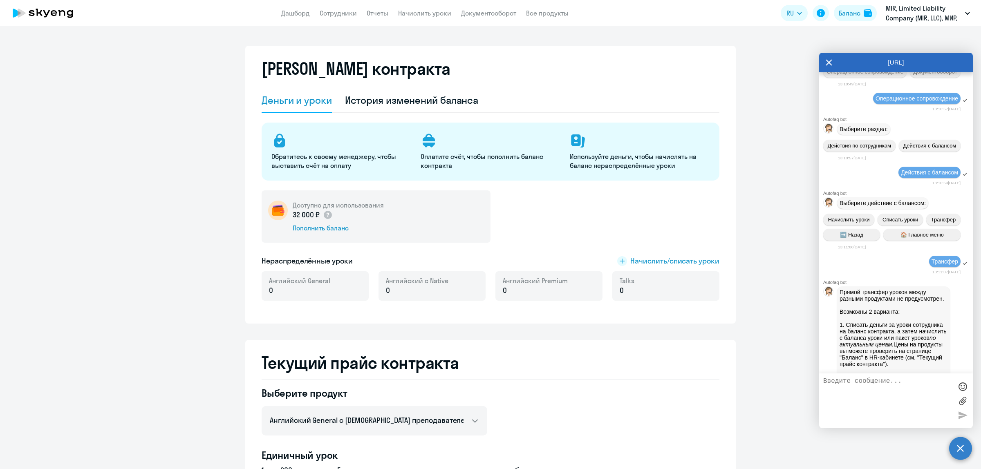
scroll to position [3424, 0]
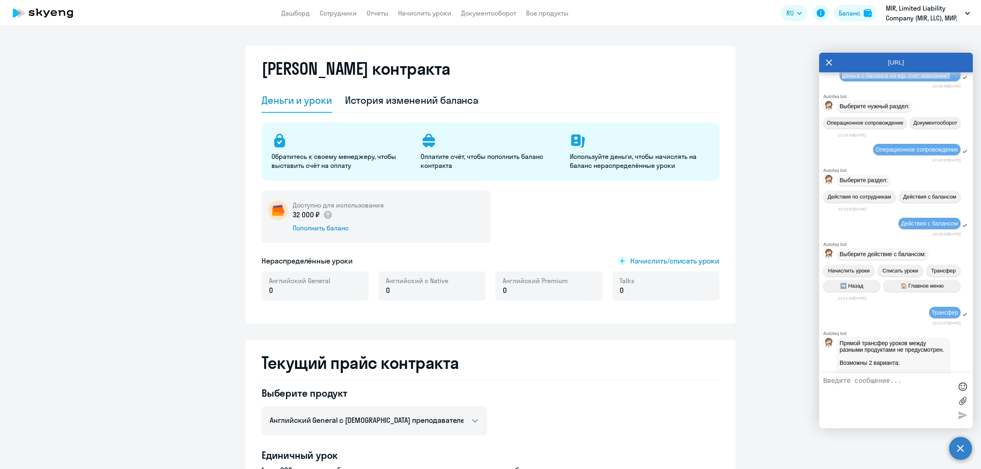
drag, startPoint x: 949, startPoint y: 262, endPoint x: 839, endPoint y: 251, distance: 110.1
click at [840, 81] on div "Добрый день! Каким образом вывести деньги с баланса на юр. счет компании?" at bounding box center [900, 72] width 121 height 18
copy span "Добрый день! Каким образом вывести деньги с баланса на юр. счет компании?"
click at [829, 385] on textarea at bounding box center [887, 401] width 129 height 47
paste textarea "Добрый день! Каким образом вывести деньги с баланса на юр. счет компании?"
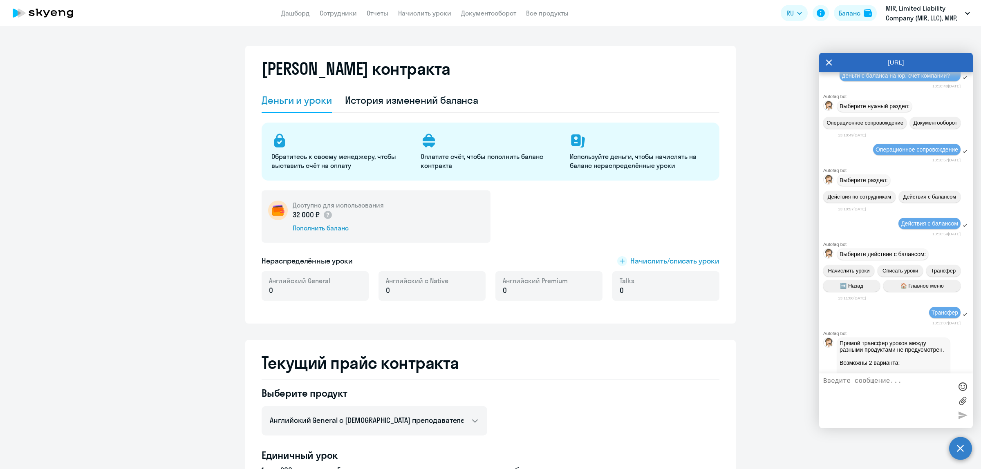
type textarea "Добрый день! Каким образом вывести деньги с баланса на юр. счет компании?"
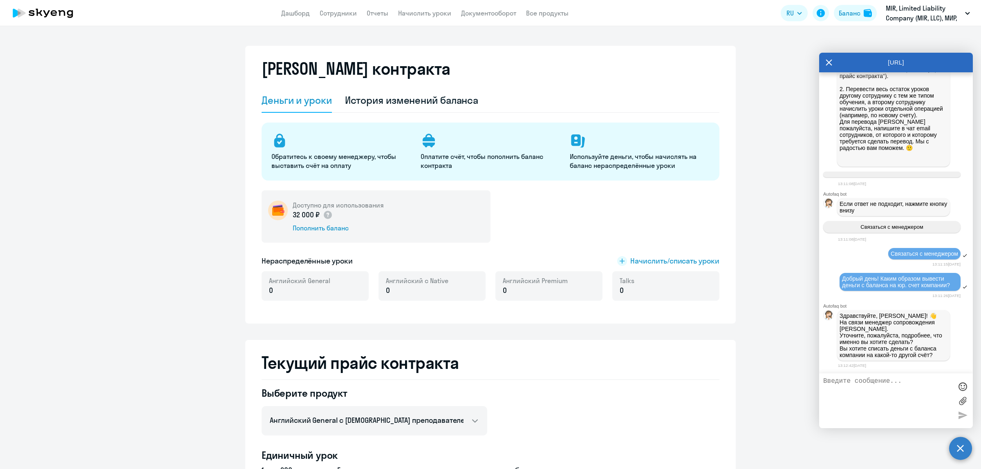
scroll to position [3983, 0]
click at [900, 385] on textarea at bounding box center [887, 401] width 129 height 47
type textarea "на счет с которого была оплата"
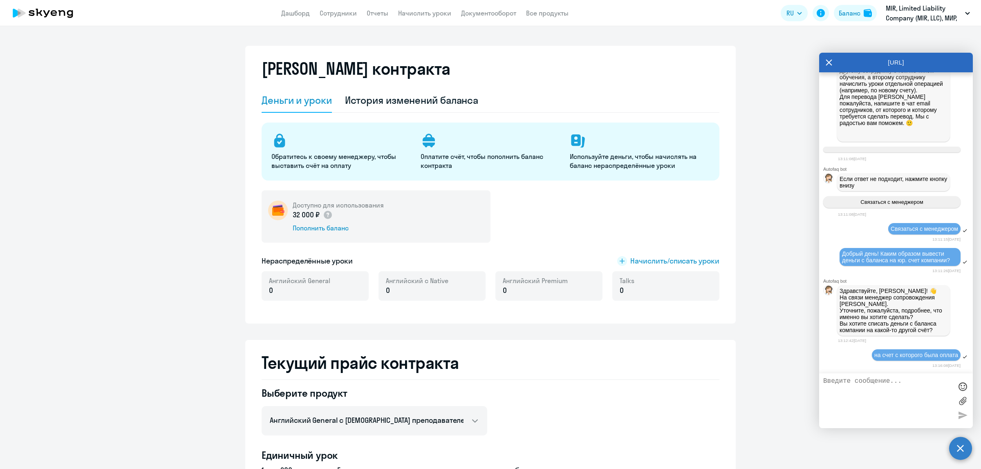
click at [884, 382] on textarea at bounding box center [887, 401] width 129 height 47
click at [910, 380] on textarea "т.е. вернуть деньги, кторы [PERSON_NAME] использовать" at bounding box center [887, 401] width 129 height 47
click at [937, 384] on textarea "т.е. вернуть деньги, которы [PERSON_NAME] использовать" at bounding box center [887, 401] width 129 height 47
click at [928, 383] on textarea "т.е. вернуть деньги, которы не планируем использовать" at bounding box center [887, 401] width 129 height 47
type textarea "т.е. вернуть деньги, которые не планируем использовать"
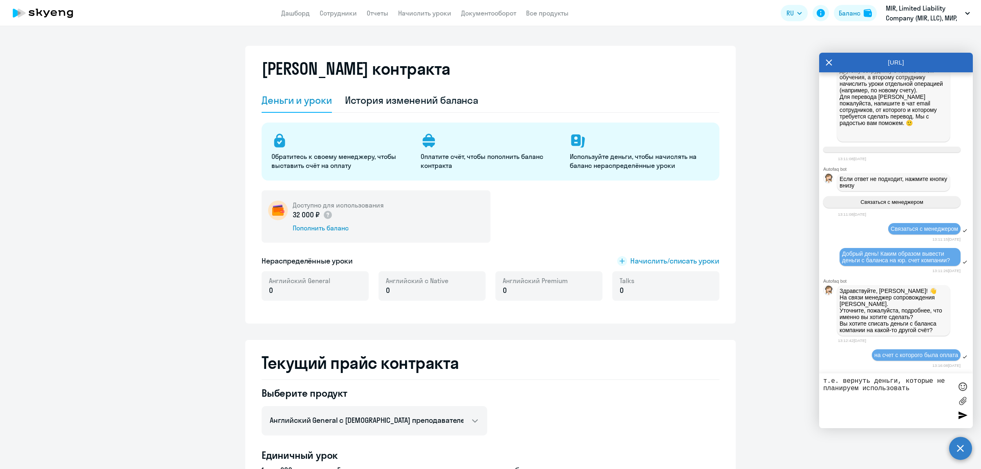
click at [960, 417] on div at bounding box center [963, 415] width 12 height 12
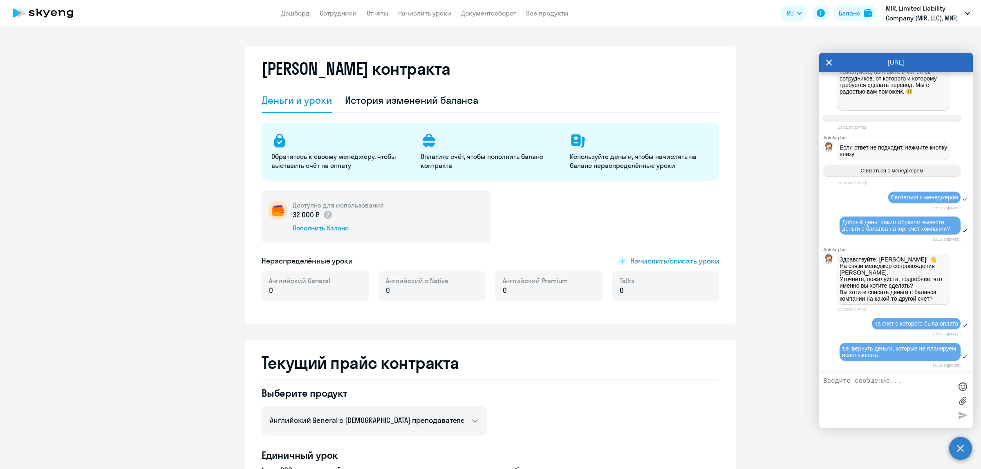
scroll to position [4039, 0]
click at [837, 380] on textarea at bounding box center [887, 401] width 129 height 47
type textarea "32 000"
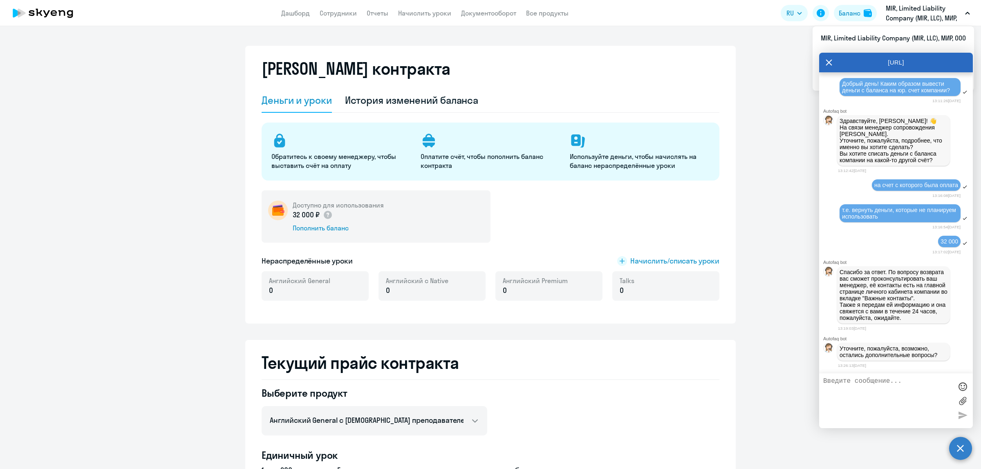
scroll to position [4179, 0]
click at [891, 381] on textarea at bounding box center [887, 401] width 129 height 47
type textarea "п"
type textarea "Спасибо!"
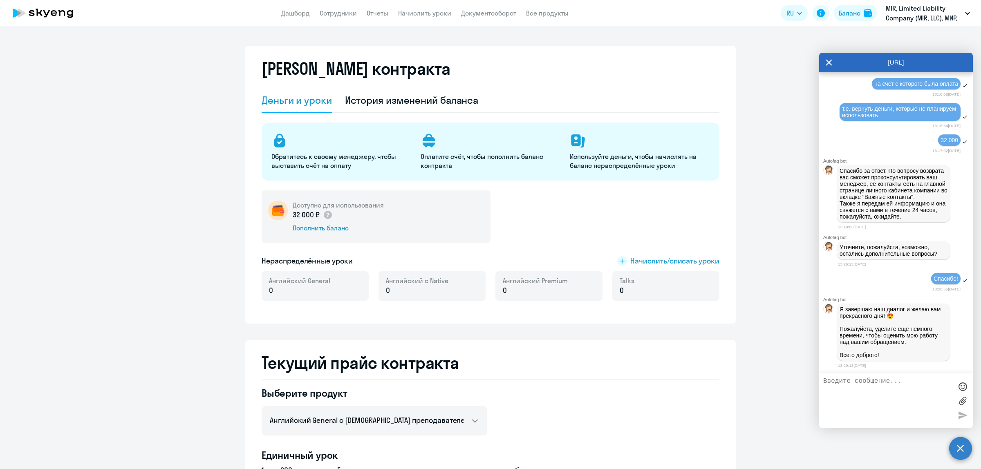
scroll to position [4394, 0]
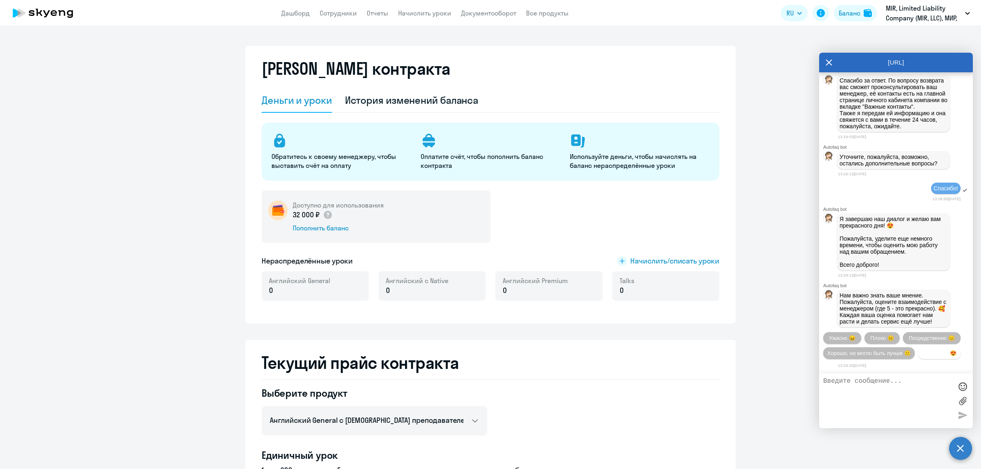
click at [922, 354] on span "Прекрасно 😍" at bounding box center [939, 353] width 34 height 6
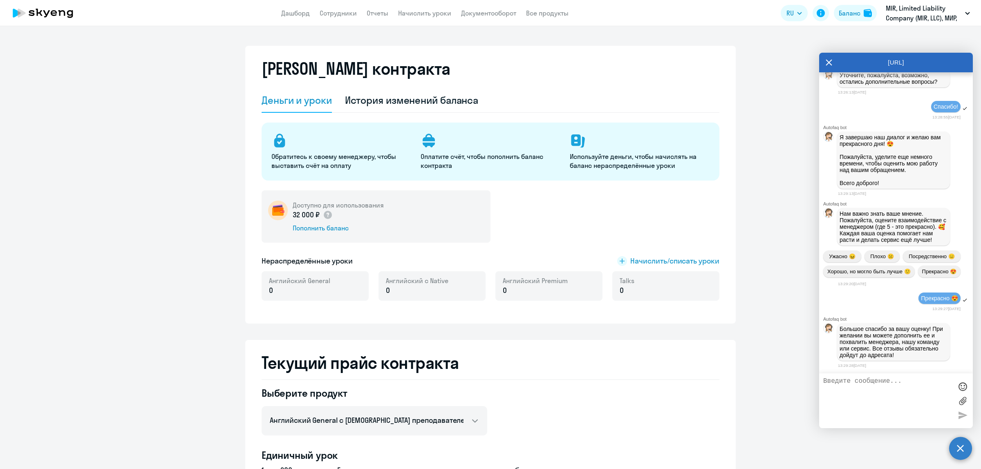
scroll to position [4322, 0]
click at [303, 15] on link "Дашборд" at bounding box center [295, 13] width 29 height 8
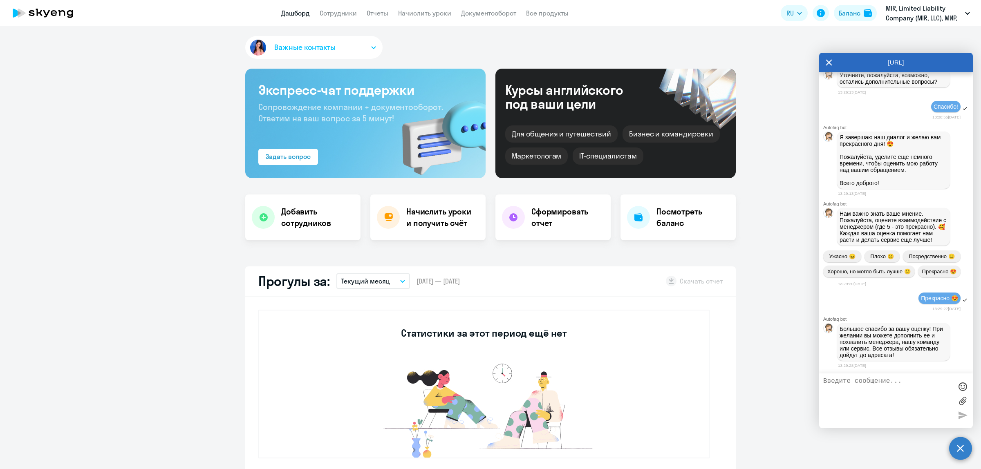
select select "30"
click at [369, 49] on button "Важные контакты" at bounding box center [313, 47] width 137 height 23
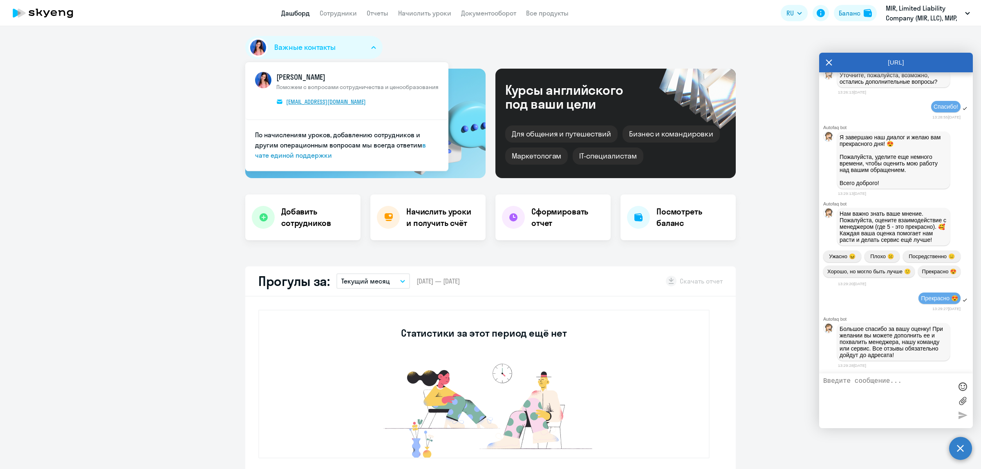
click at [345, 103] on span "[EMAIL_ADDRESS][DOMAIN_NAME]" at bounding box center [326, 101] width 80 height 7
drag, startPoint x: 375, startPoint y: 105, endPoint x: 282, endPoint y: 108, distance: 92.4
click at [282, 108] on span "[PERSON_NAME] Поможем с вопросами сотрудничества и ценообразования [EMAIL_ADDRE…" at bounding box center [357, 91] width 162 height 38
copy span "[EMAIL_ADDRESS][DOMAIN_NAME]"
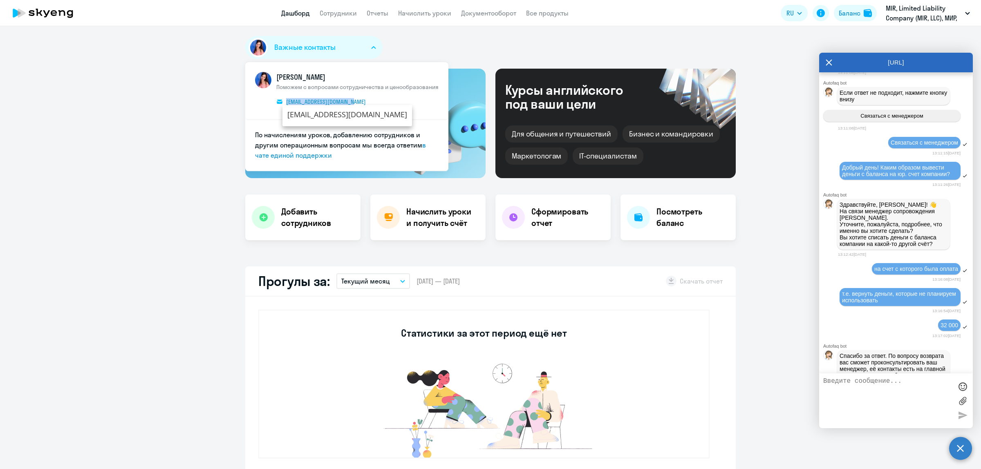
scroll to position [3964, 0]
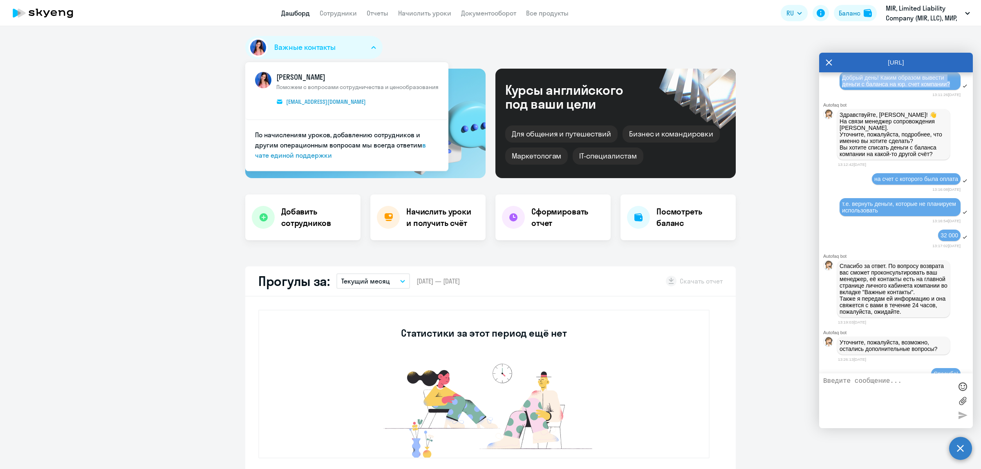
drag, startPoint x: 951, startPoint y: 305, endPoint x: 841, endPoint y: 303, distance: 110.0
click at [841, 90] on div "Добрый день! Каким образом вывести деньги с баланса на юр. счет компании?" at bounding box center [900, 81] width 121 height 18
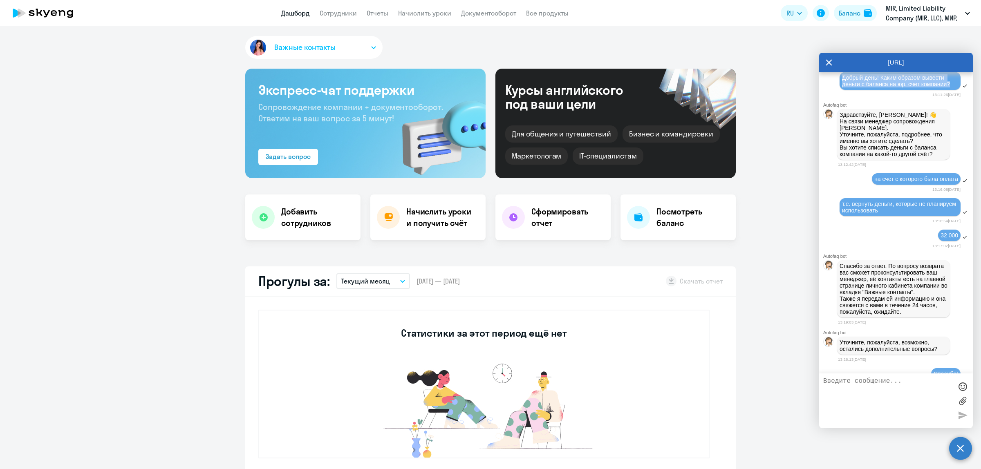
copy span "Добрый день! Каким образом вывести деньги с баланса на юр. счет компании?"
click at [356, 16] on nav "Дашборд Сотрудники Отчеты Начислить уроки Документооборот Все продукты" at bounding box center [424, 13] width 287 height 10
click at [339, 13] on link "Сотрудники" at bounding box center [338, 13] width 37 height 8
select select "30"
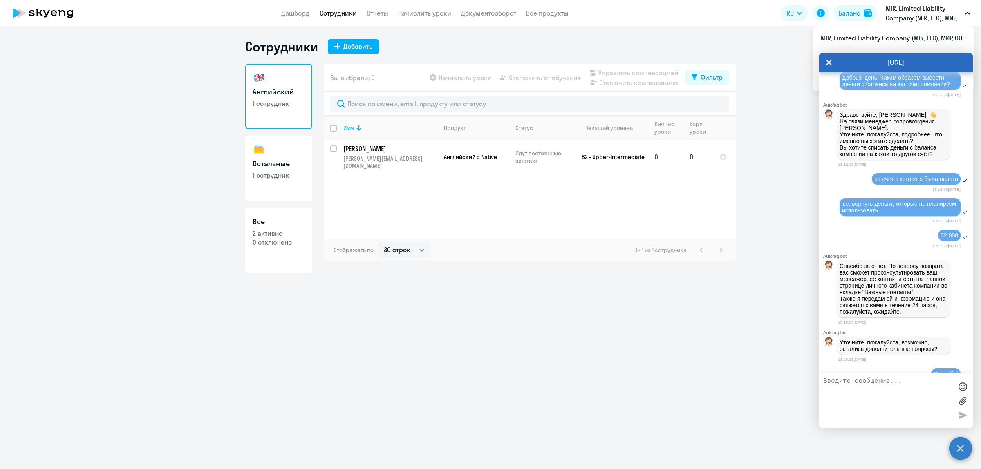
click at [914, 8] on p "MIR, Limited Liability Company (MIR, LLC), МИР, ООО" at bounding box center [924, 13] width 76 height 20
click at [831, 60] on icon at bounding box center [829, 63] width 6 height 6
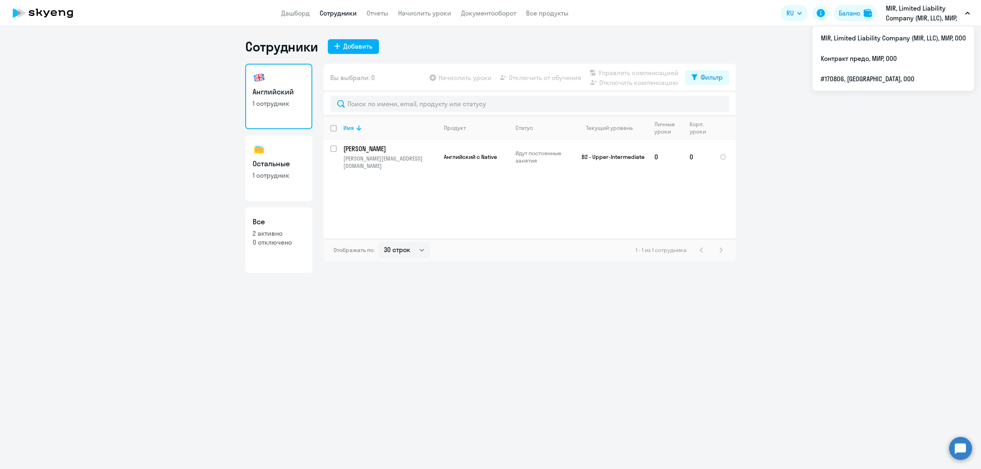
click at [903, 13] on p "MIR, Limited Liability Company (MIR, LLC), МИР, ООО" at bounding box center [924, 13] width 76 height 20
click at [870, 54] on li "Контракт предо, МИР, ООО" at bounding box center [893, 58] width 161 height 20
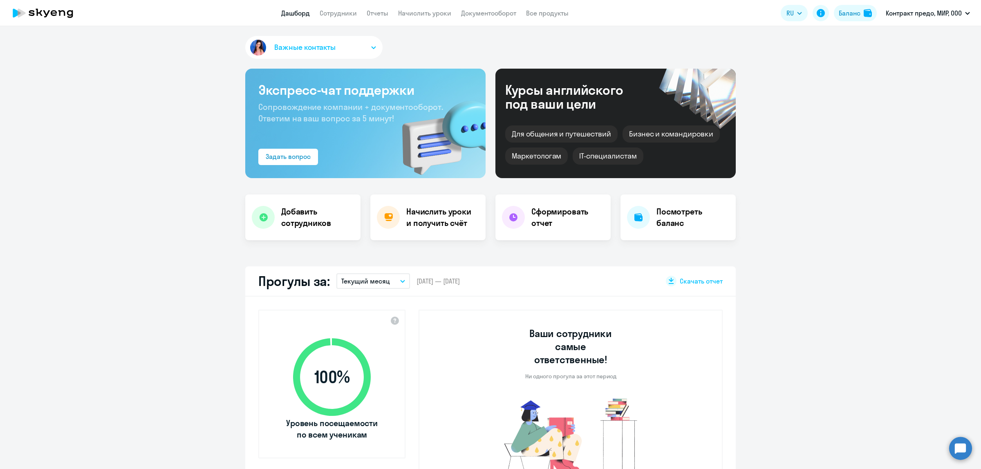
scroll to position [51, 0]
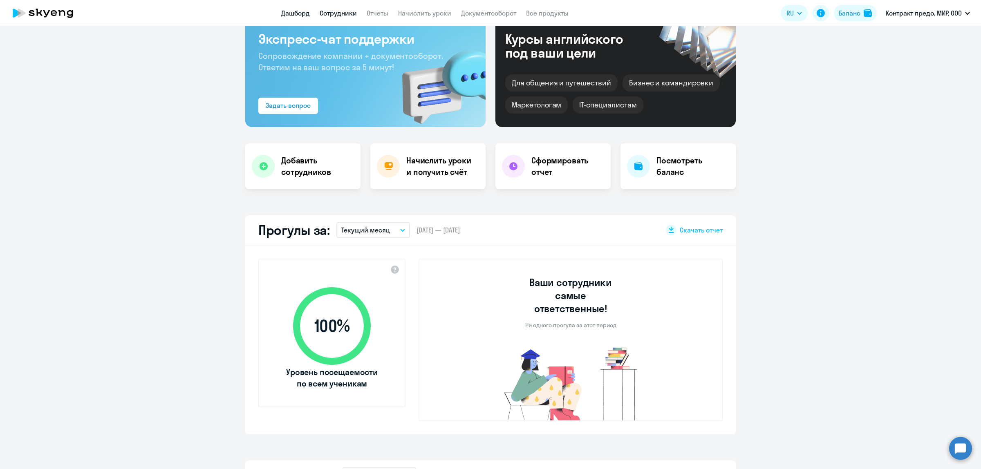
click at [328, 13] on link "Сотрудники" at bounding box center [338, 13] width 37 height 8
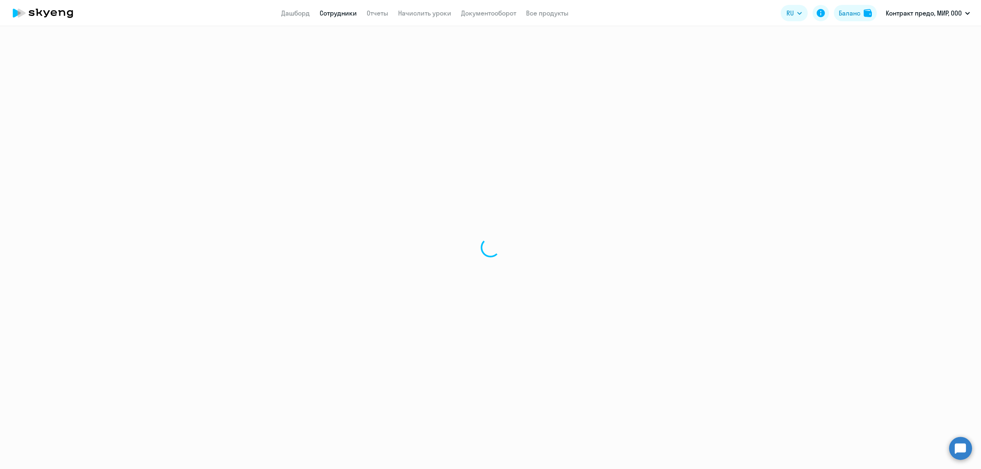
select select "30"
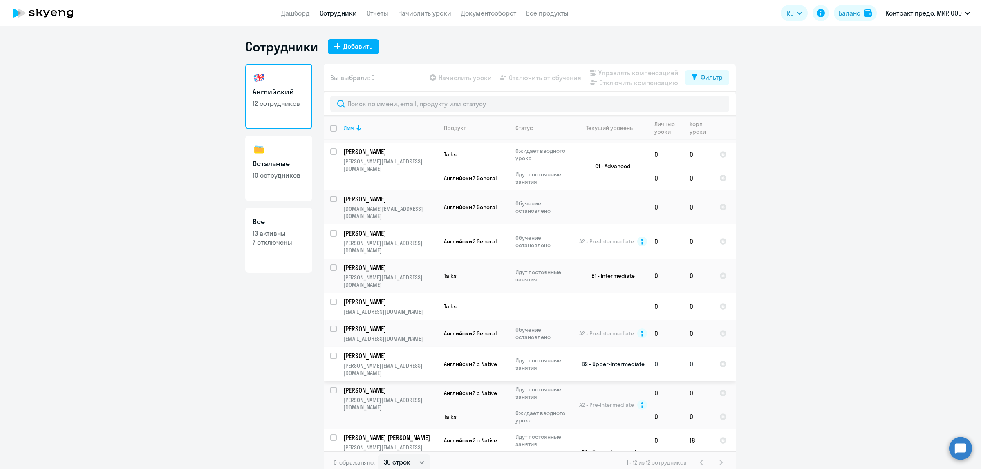
scroll to position [68, 0]
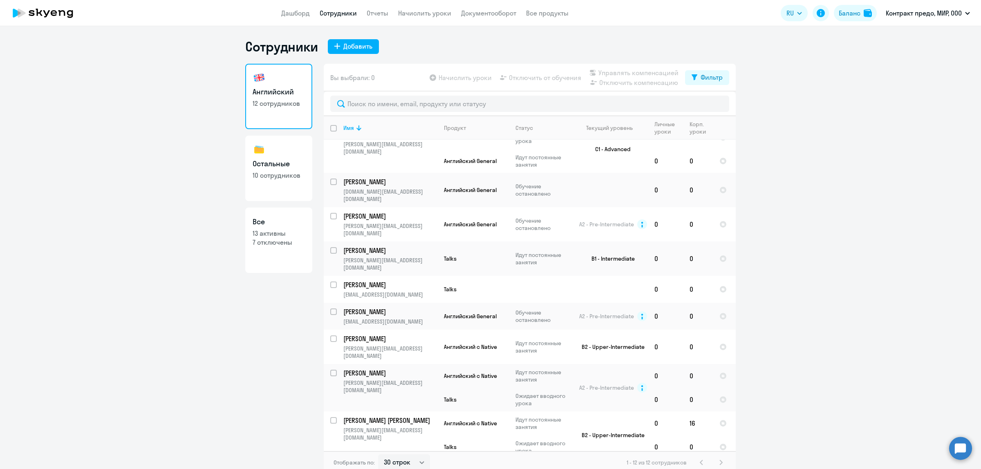
click at [368, 464] on p "[PERSON_NAME]" at bounding box center [389, 468] width 92 height 9
select select "english"
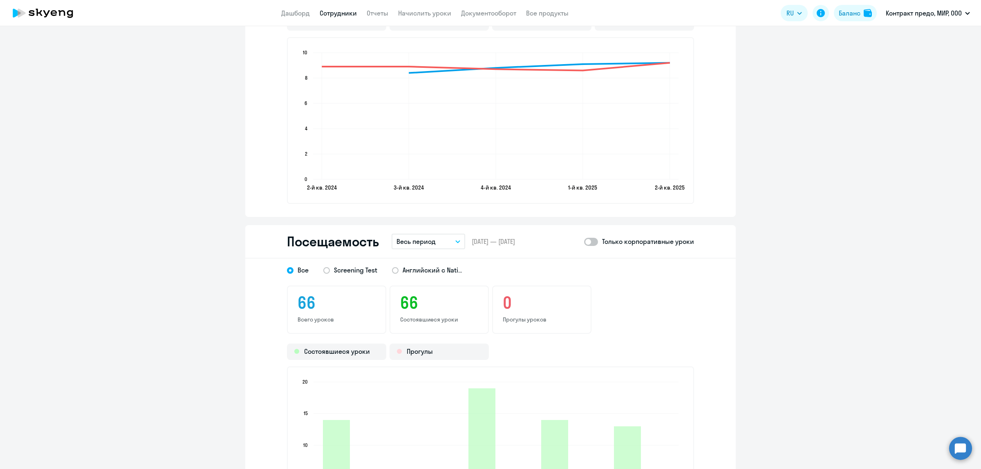
scroll to position [1136, 0]
